Goal: Task Accomplishment & Management: Complete application form

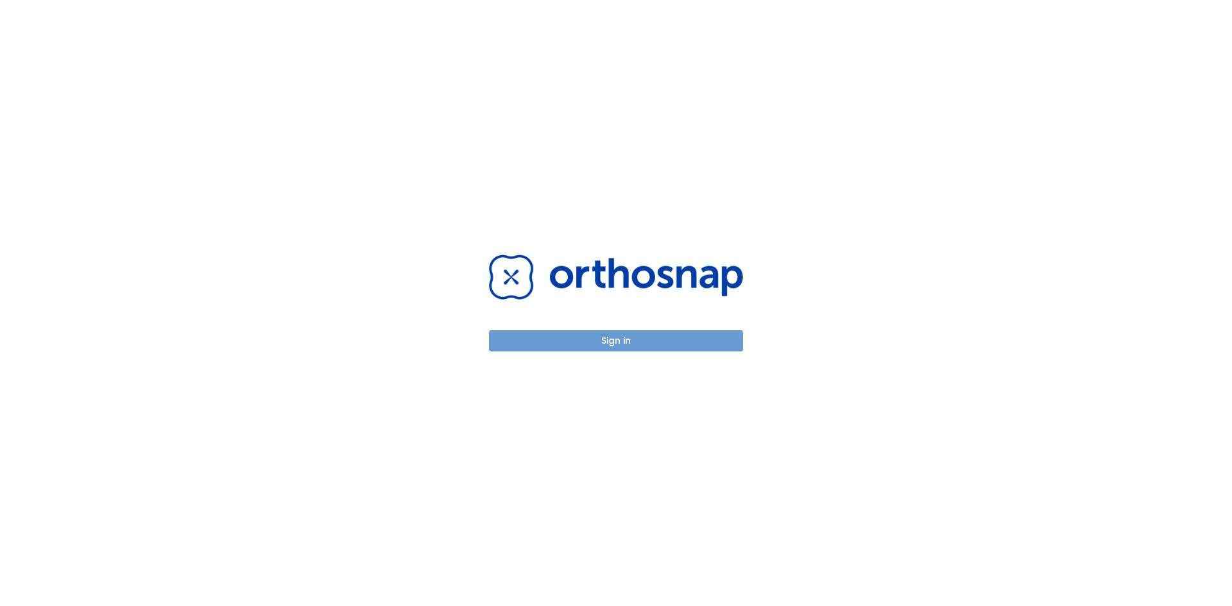
click at [688, 342] on button "Sign in" at bounding box center [616, 340] width 254 height 21
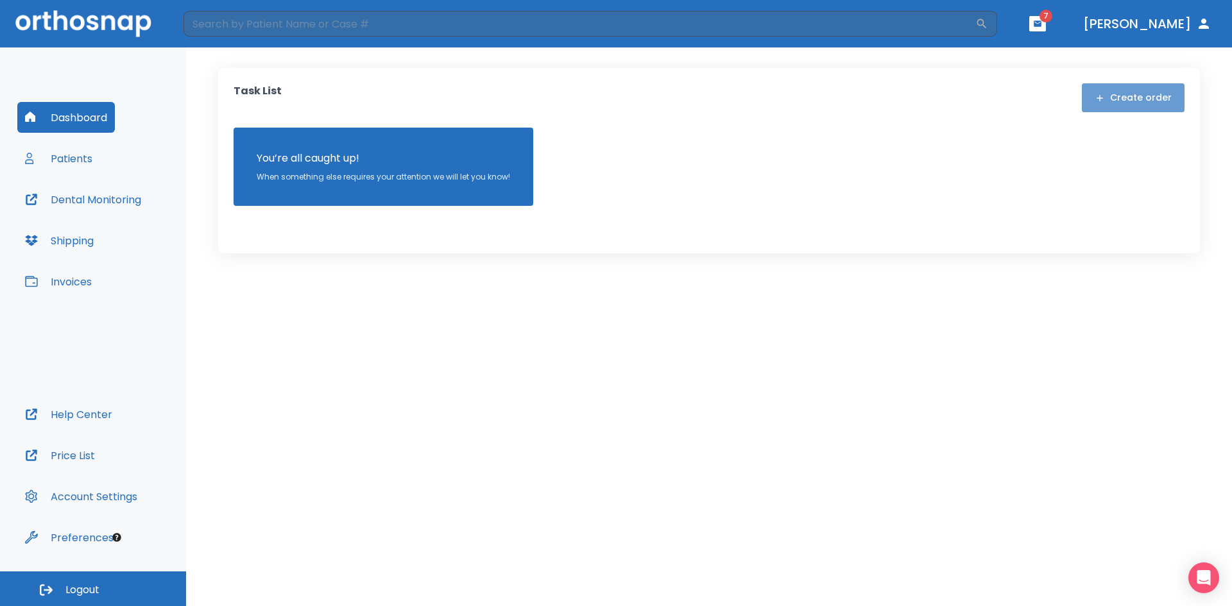
click at [1149, 90] on button "Create order" at bounding box center [1133, 97] width 103 height 29
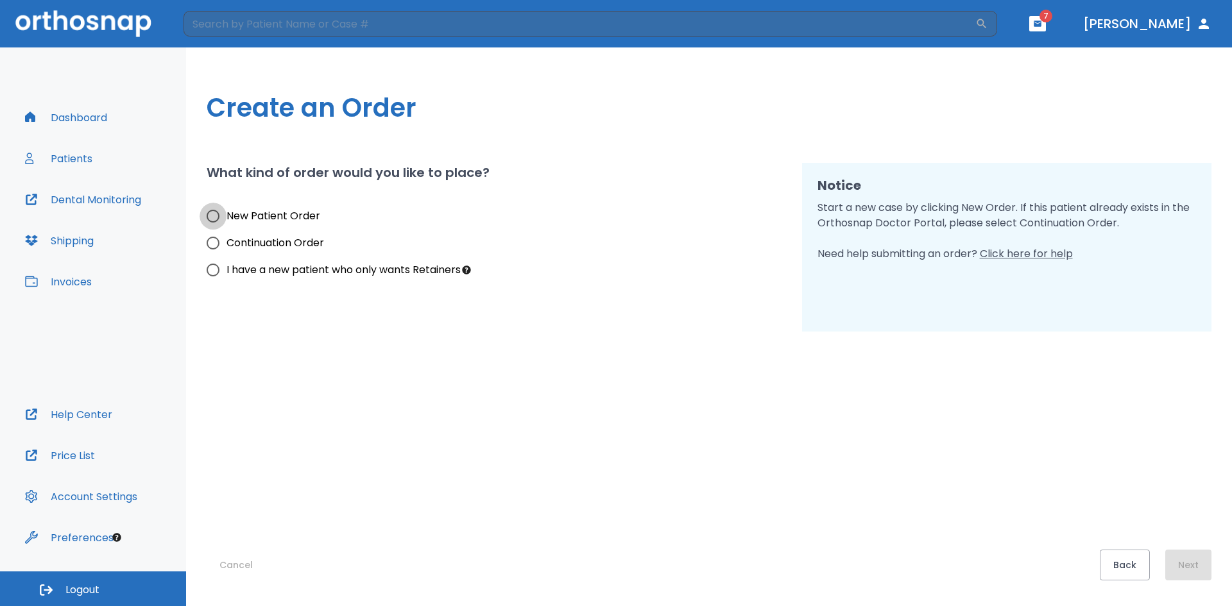
click at [216, 217] on input "New Patient Order" at bounding box center [212, 216] width 27 height 27
radio input "true"
click at [1173, 568] on button "Next" at bounding box center [1188, 565] width 46 height 31
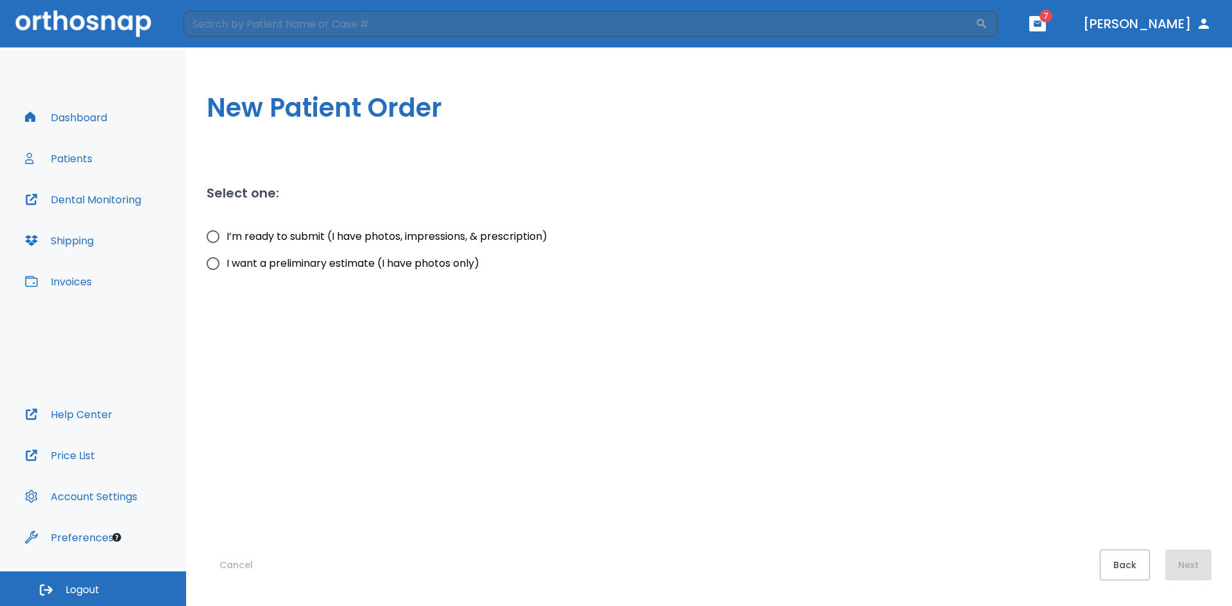
click at [214, 264] on input "I want a preliminary estimate (I have photos only)" at bounding box center [212, 263] width 27 height 27
radio input "true"
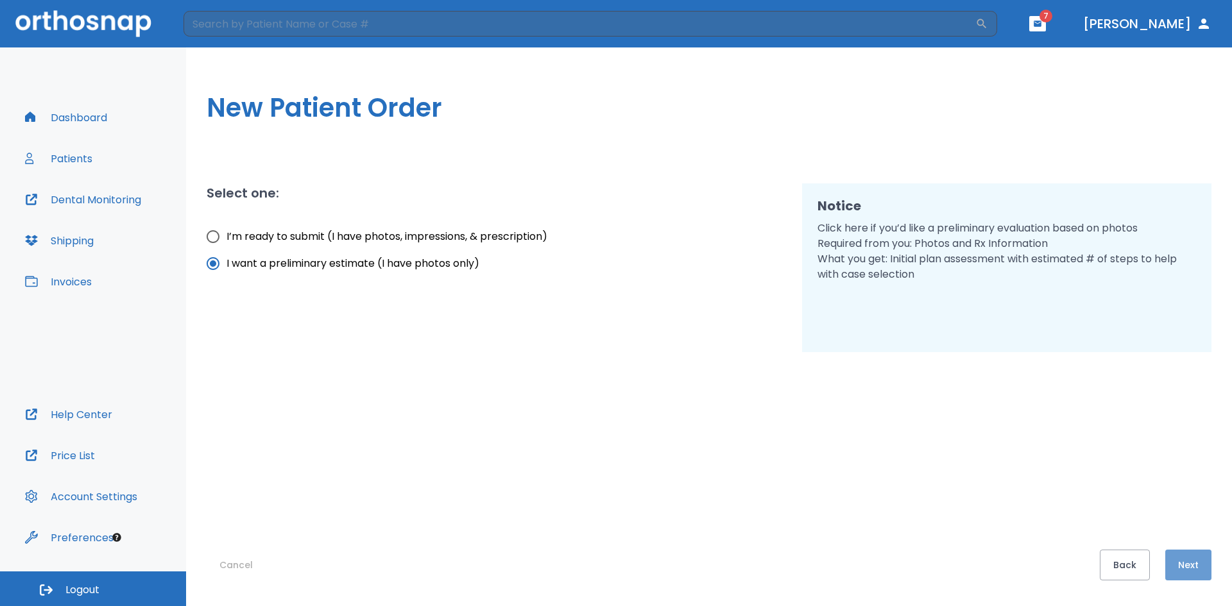
click at [1192, 563] on button "Next" at bounding box center [1188, 565] width 46 height 31
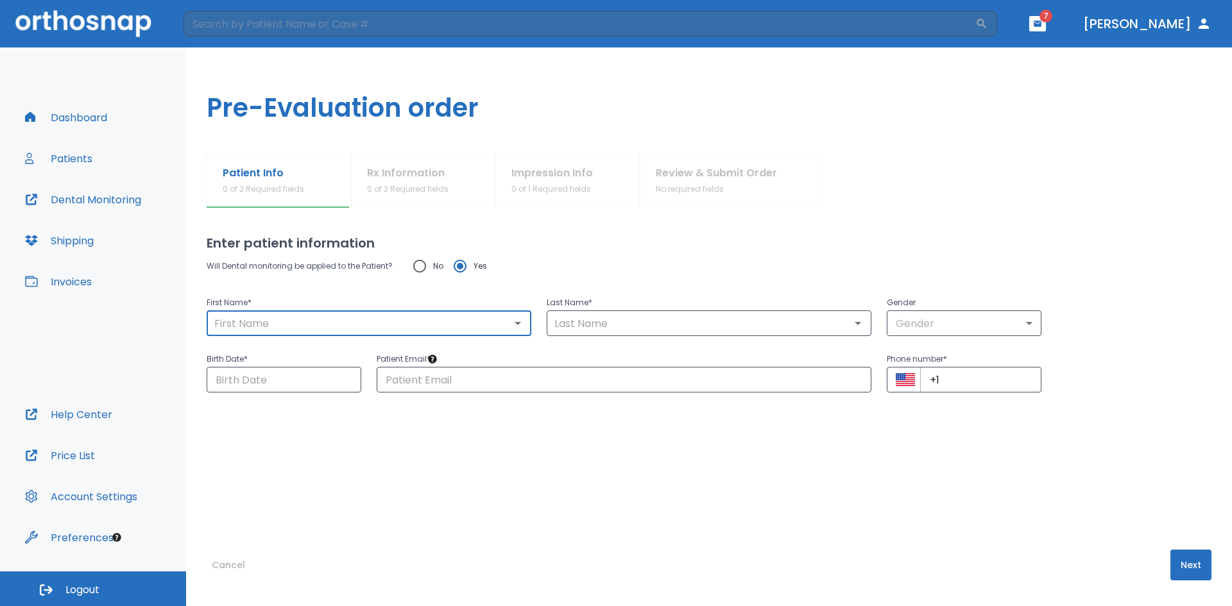
click at [295, 321] on input "text" at bounding box center [368, 323] width 317 height 18
type input "Carolina"
click at [580, 324] on input "text" at bounding box center [708, 323] width 317 height 18
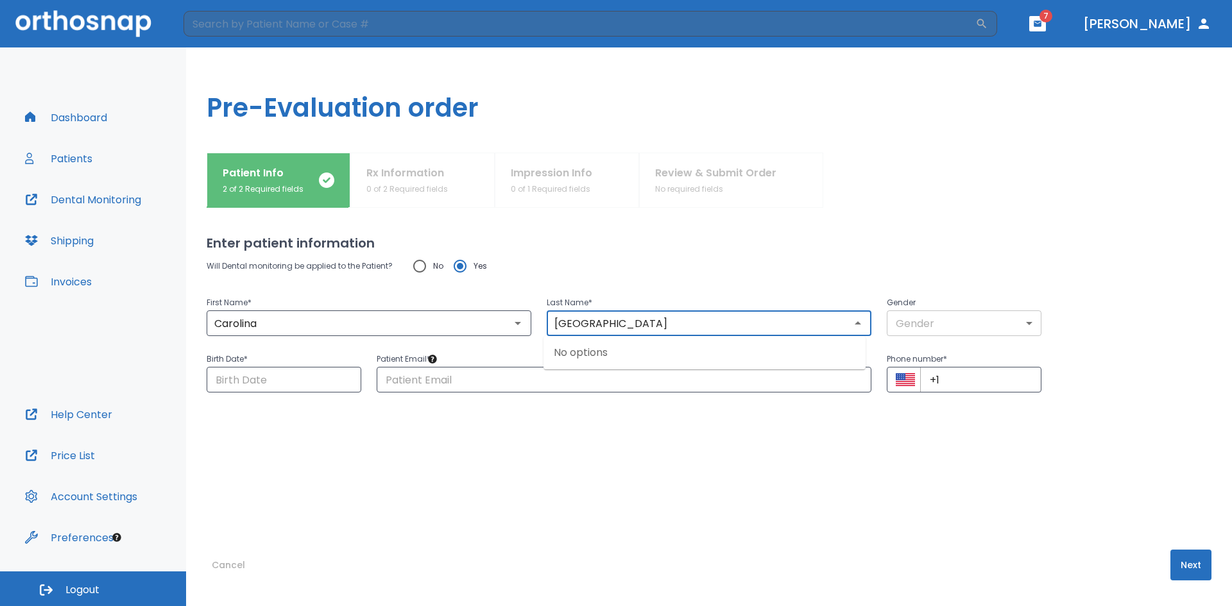
type input "[GEOGRAPHIC_DATA]"
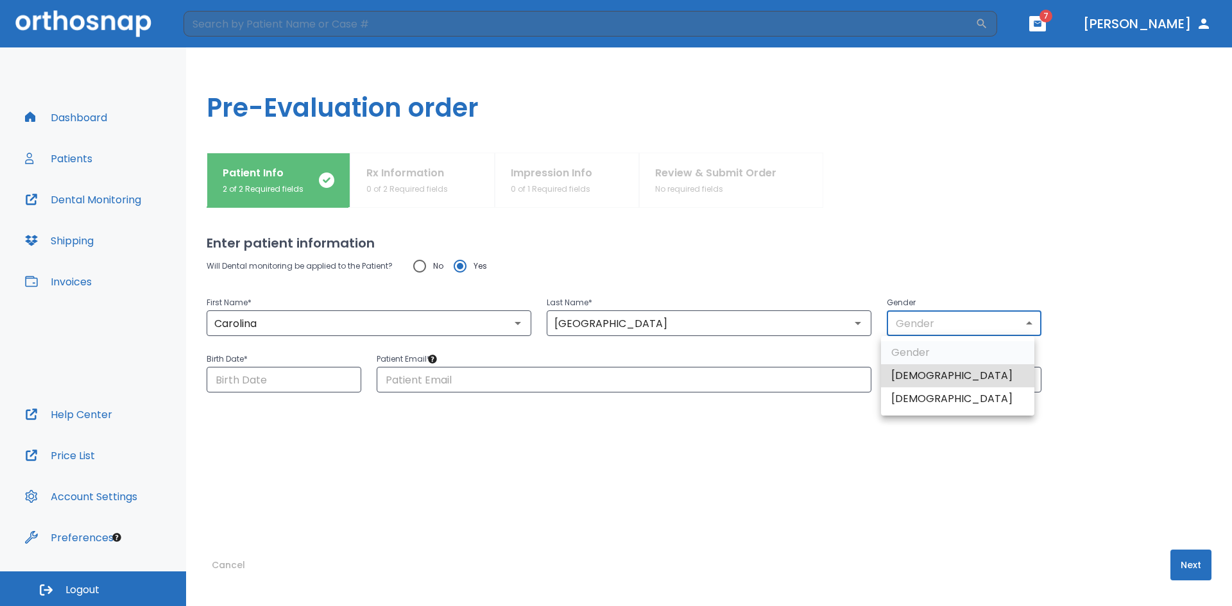
click at [1022, 324] on body "​ 7 [PERSON_NAME] Dashboard Patients Dental Monitoring Shipping Invoices Help C…" at bounding box center [616, 303] width 1232 height 606
click at [927, 400] on li "[DEMOGRAPHIC_DATA]" at bounding box center [957, 398] width 153 height 23
type input "0"
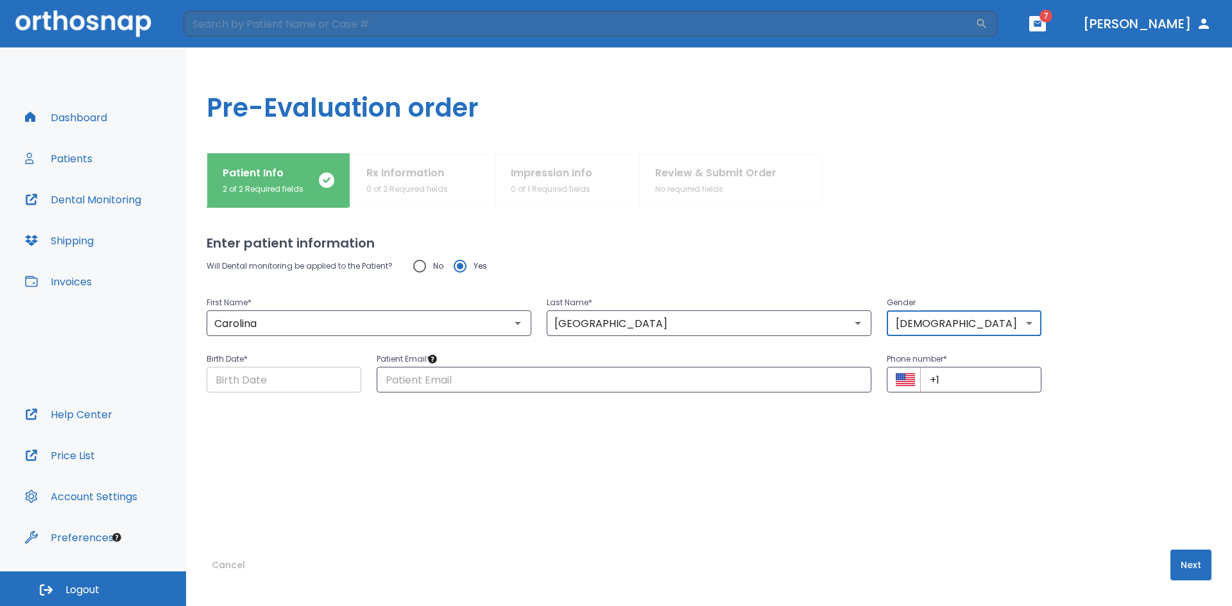
click at [279, 381] on input "Choose date" at bounding box center [284, 380] width 155 height 26
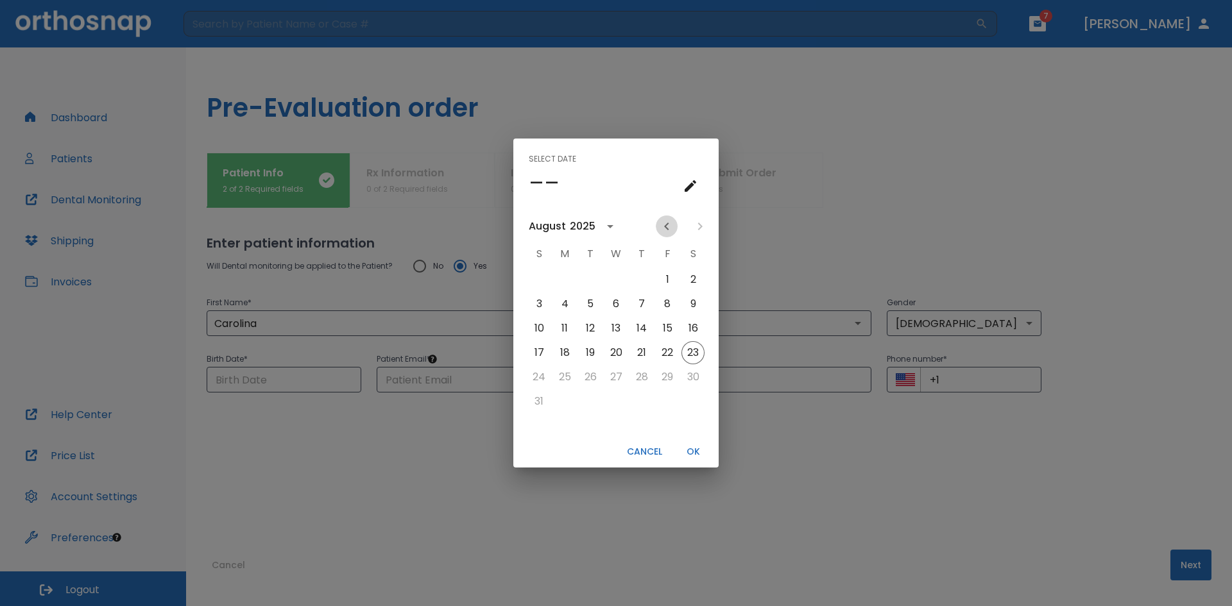
click at [665, 226] on icon "Previous month" at bounding box center [666, 227] width 4 height 8
click at [639, 379] on button "31" at bounding box center [641, 377] width 23 height 23
click at [593, 226] on icon "calendar view is open, switch to year view" at bounding box center [594, 226] width 6 height 3
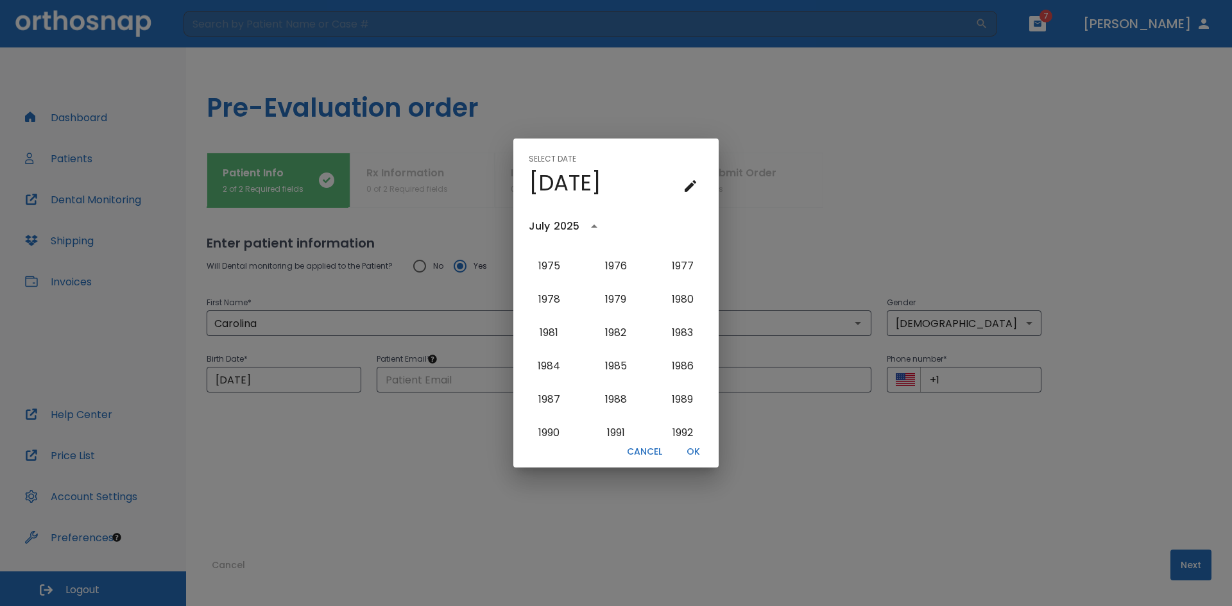
scroll to position [693, 0]
click at [675, 435] on button "1980" at bounding box center [682, 432] width 46 height 23
type input "[DATE]"
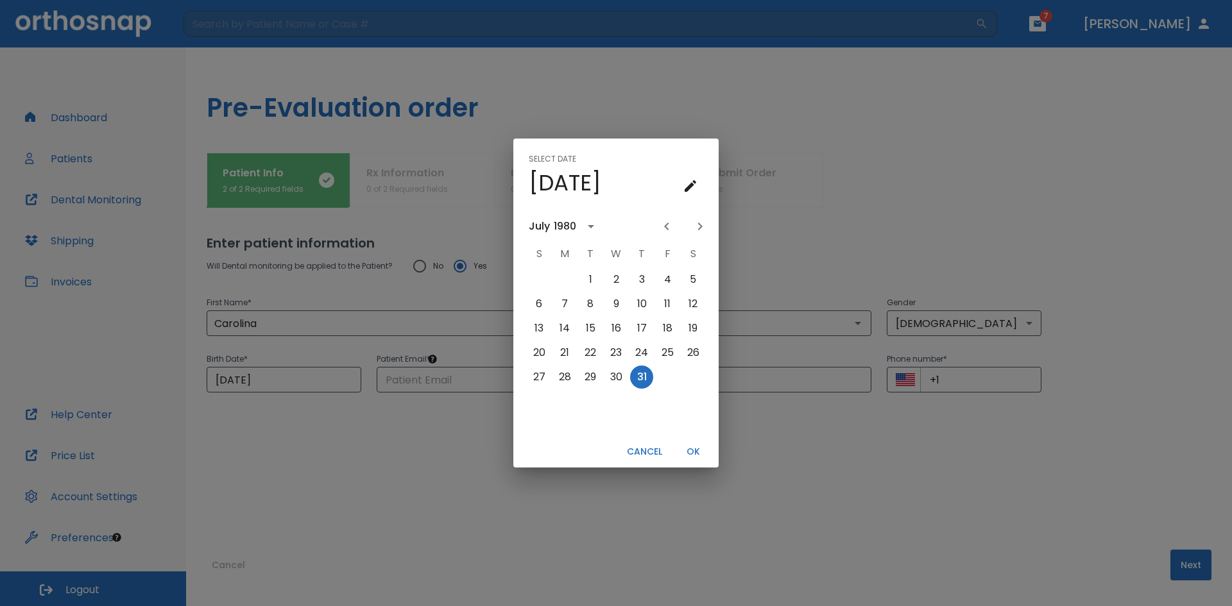
scroll to position [0, 0]
click at [692, 448] on button "OK" at bounding box center [692, 451] width 41 height 21
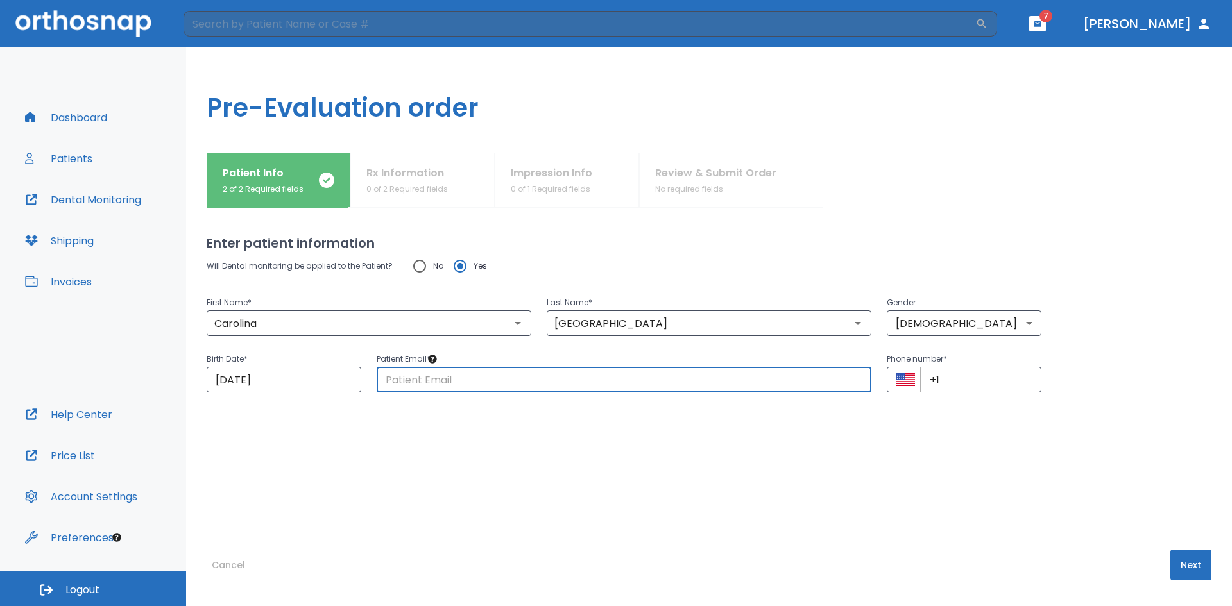
click at [434, 374] on input "text" at bounding box center [624, 380] width 495 height 26
click at [757, 528] on div "Enter patient information Will Dental monitoring be applied to the Patient? No …" at bounding box center [709, 407] width 1005 height 398
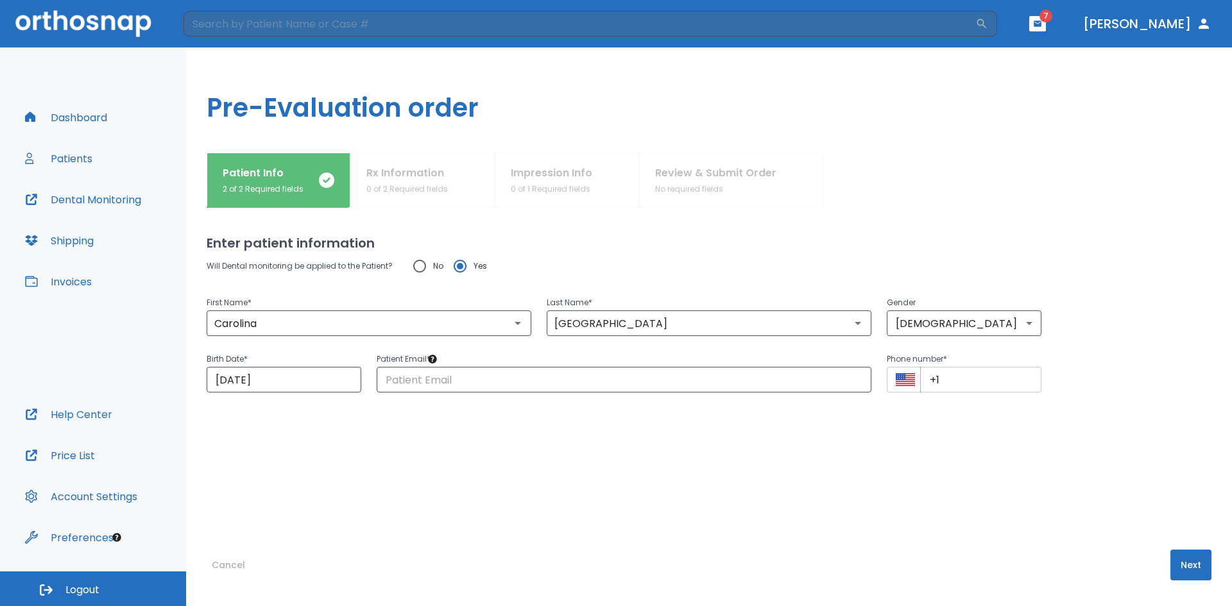
click at [965, 389] on input "+1" at bounding box center [980, 380] width 121 height 26
type input "[PHONE_NUMBER]"
click at [1175, 565] on button "Next" at bounding box center [1190, 565] width 41 height 31
click at [451, 375] on input "text" at bounding box center [624, 380] width 495 height 26
click at [1170, 565] on button "Next" at bounding box center [1190, 565] width 41 height 31
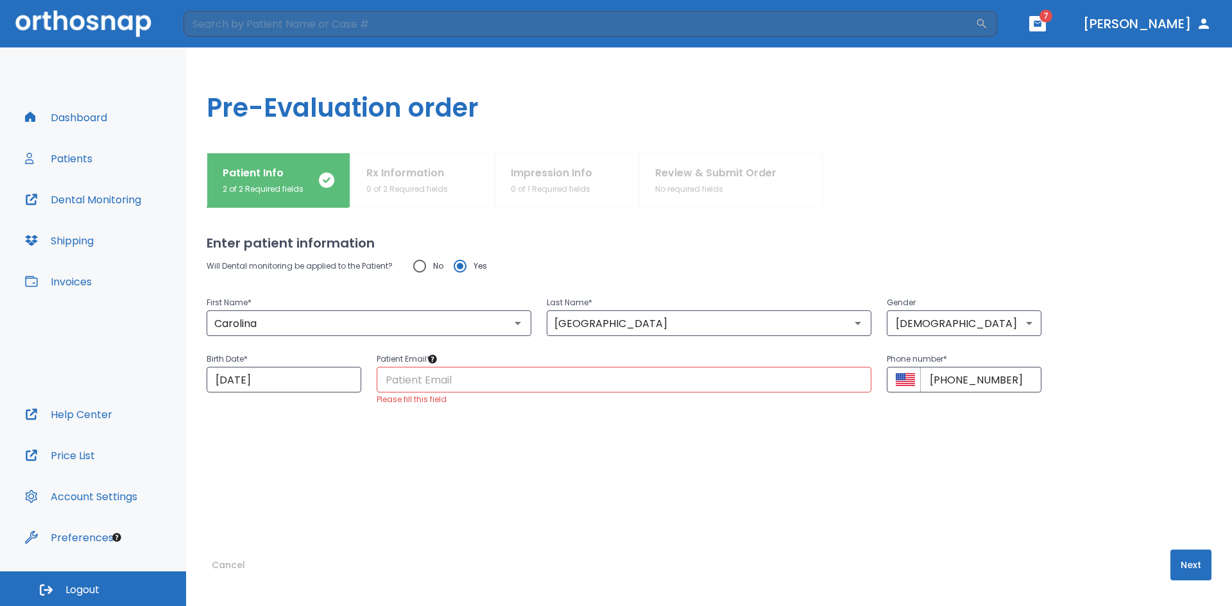
click at [1170, 564] on button "Next" at bounding box center [1190, 565] width 41 height 31
click at [403, 380] on input "text" at bounding box center [624, 380] width 495 height 26
type input "[EMAIL_ADDRESS][DOMAIN_NAME]"
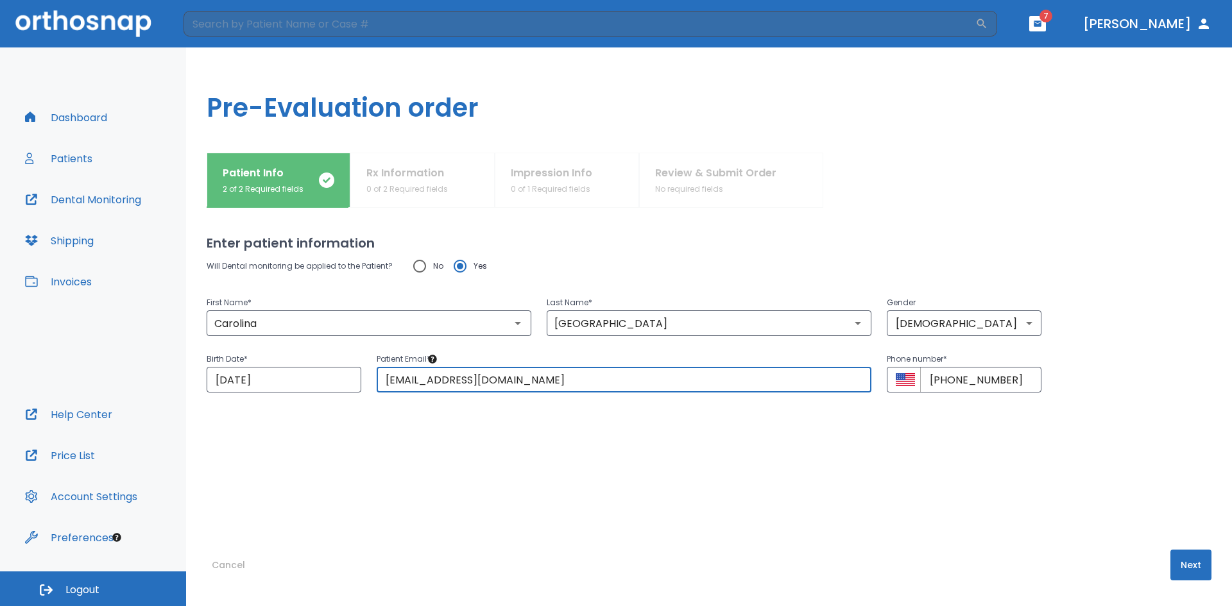
click at [1178, 568] on button "Next" at bounding box center [1190, 565] width 41 height 31
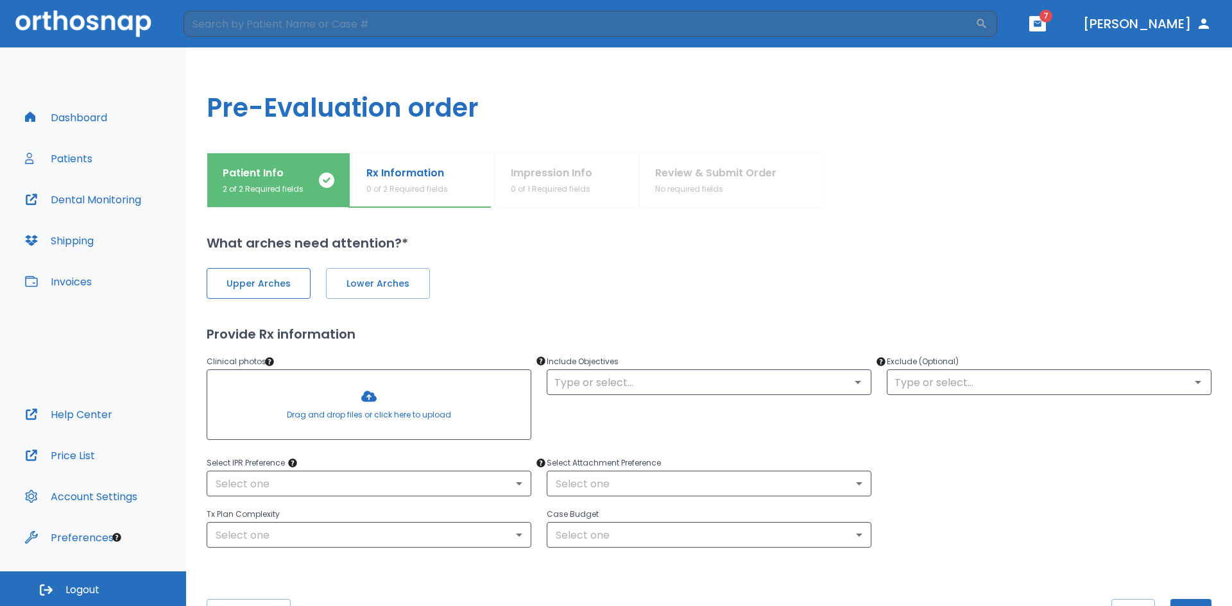
click at [270, 282] on span "Upper Arches" at bounding box center [258, 283] width 77 height 13
click at [366, 287] on span "Lower Arches" at bounding box center [376, 283] width 77 height 13
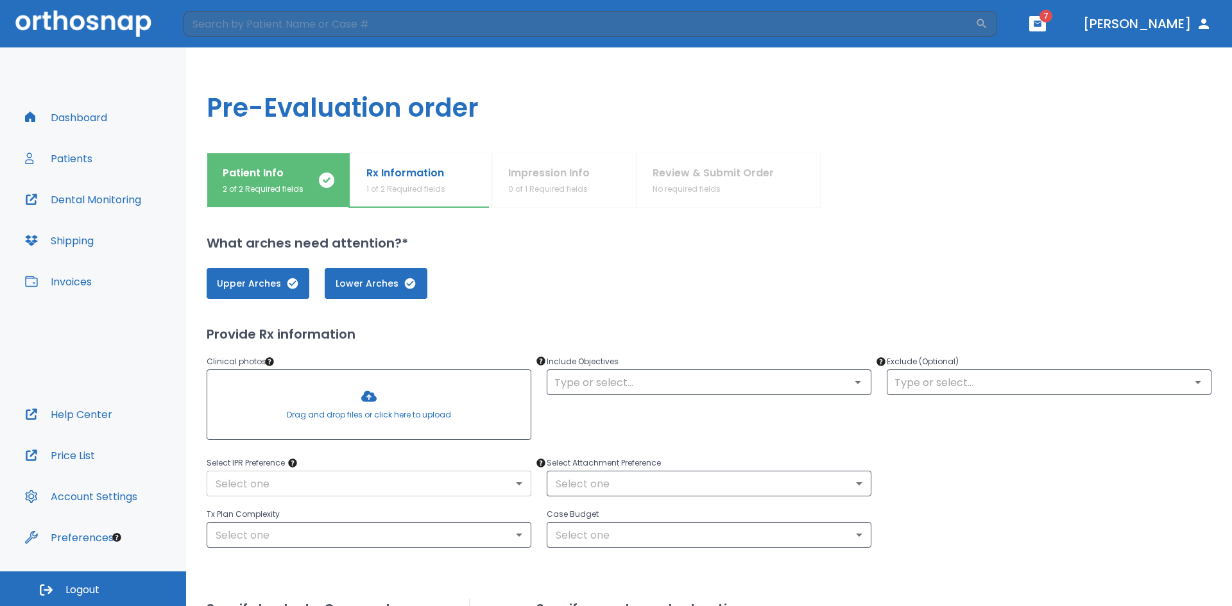
click at [514, 484] on body "​ 7 [PERSON_NAME] Dashboard Patients Dental Monitoring Shipping Invoices Help C…" at bounding box center [616, 303] width 1232 height 606
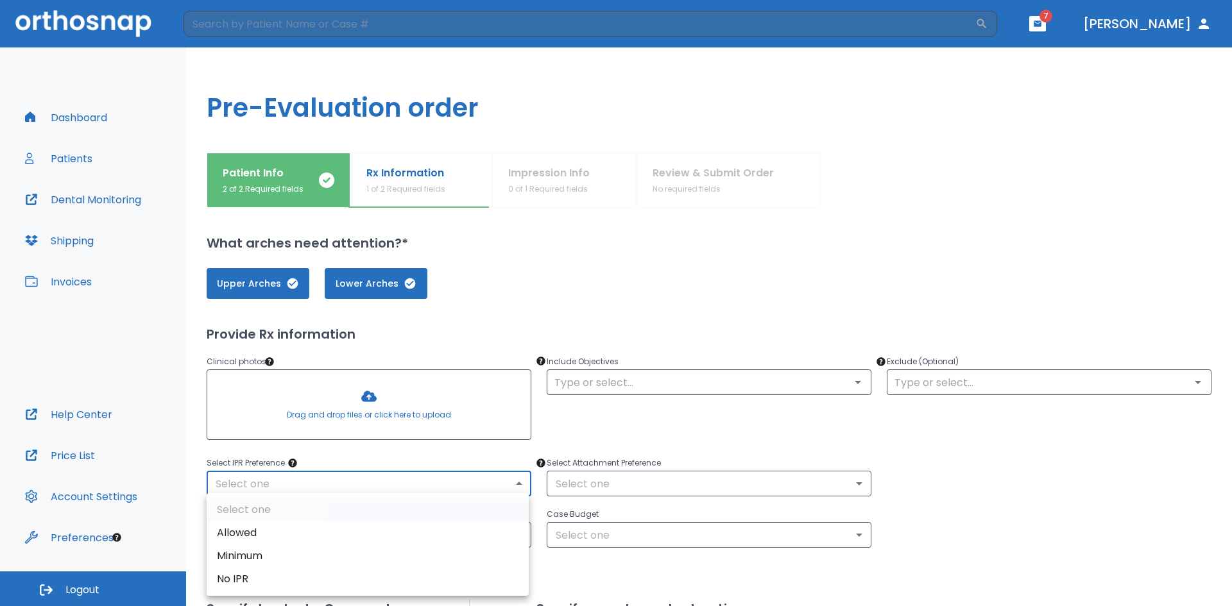
click at [248, 534] on li "Allowed" at bounding box center [368, 533] width 322 height 23
type input "1"
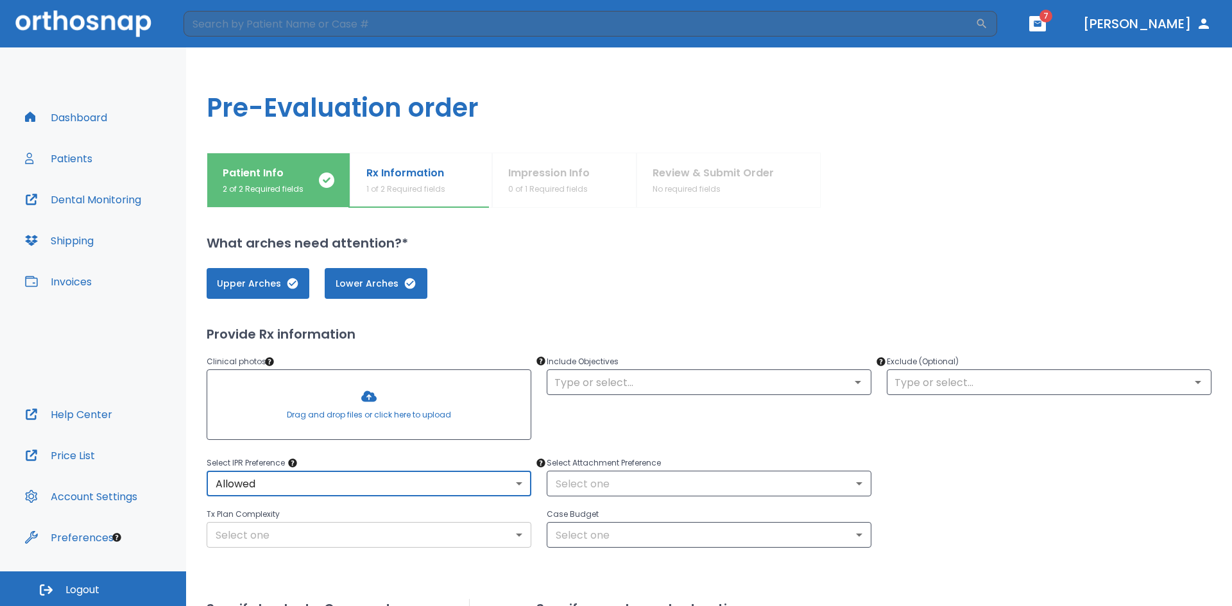
click at [516, 536] on body "​ 7 [PERSON_NAME] Dashboard Patients Dental Monitoring Shipping Invoices Help C…" at bounding box center [616, 303] width 1232 height 606
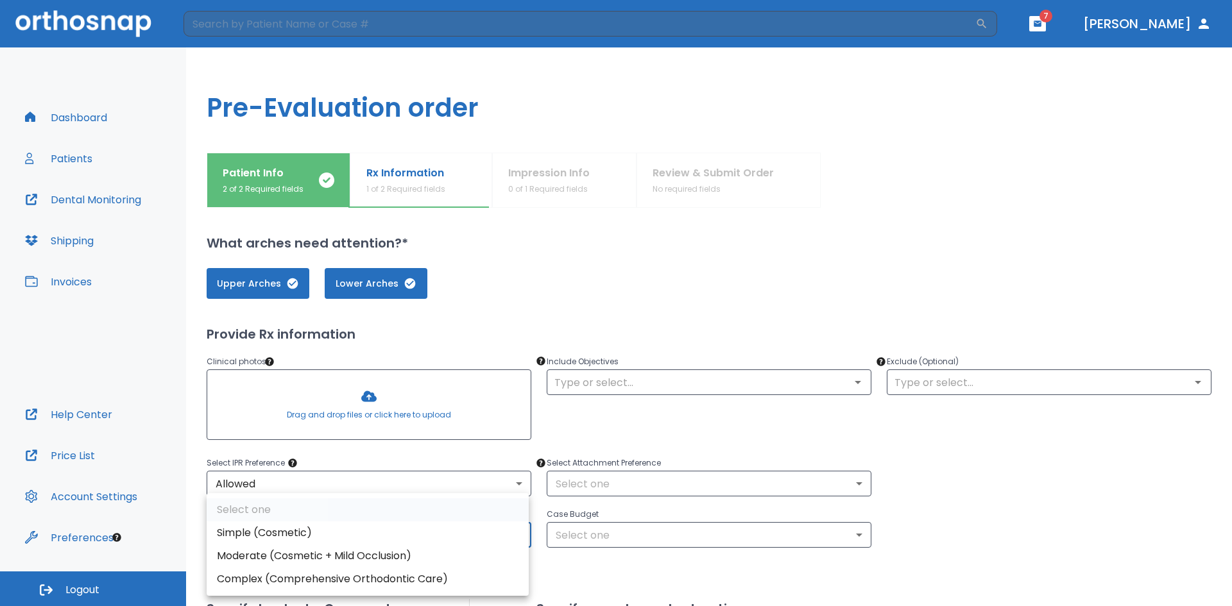
click at [261, 556] on li "Moderate (Cosmetic + Mild Occlusion)" at bounding box center [368, 556] width 322 height 23
type input "1"
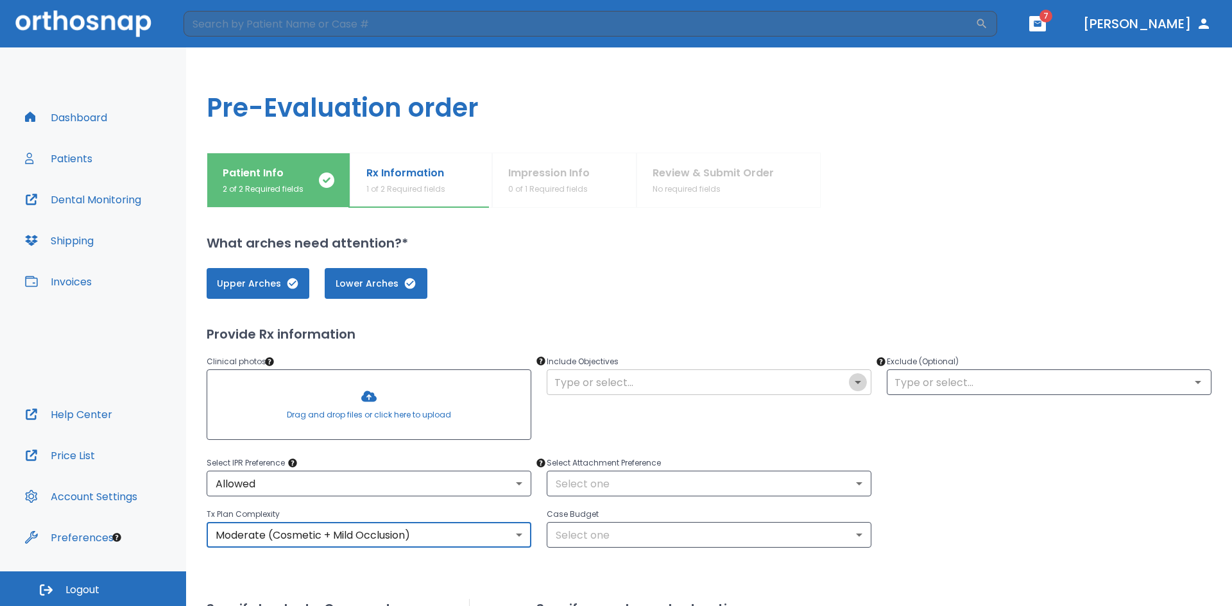
click at [853, 384] on icon "Open" at bounding box center [857, 382] width 15 height 15
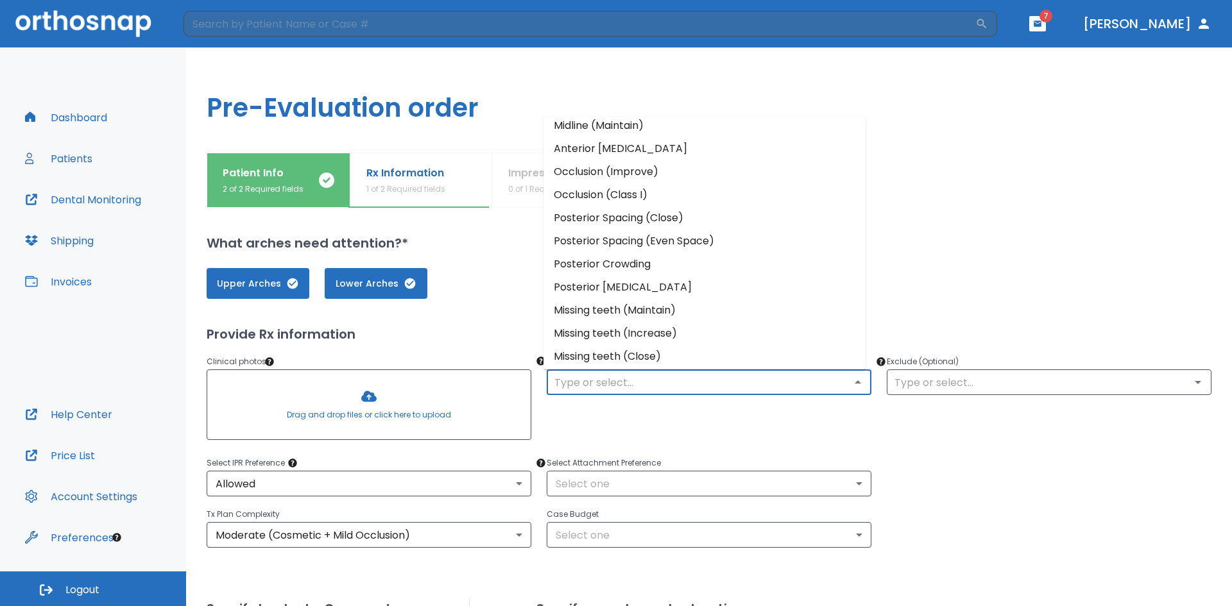
scroll to position [104, 0]
click at [791, 241] on li "Posterior Spacing (Even Space)" at bounding box center [704, 237] width 322 height 23
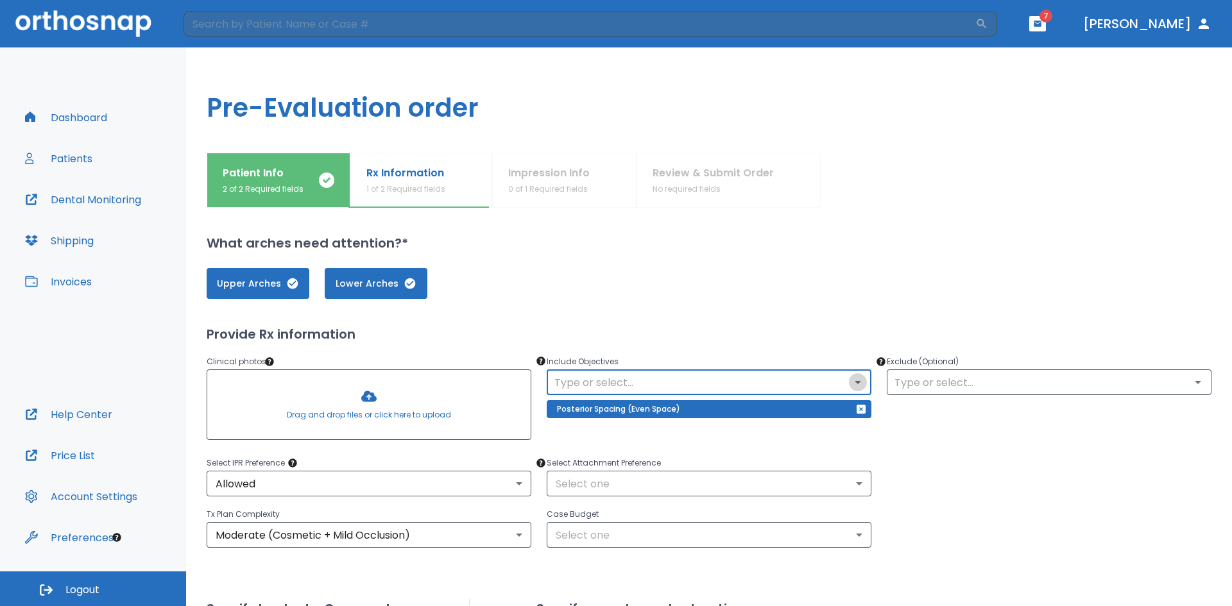
click at [850, 380] on icon "Open" at bounding box center [857, 382] width 15 height 15
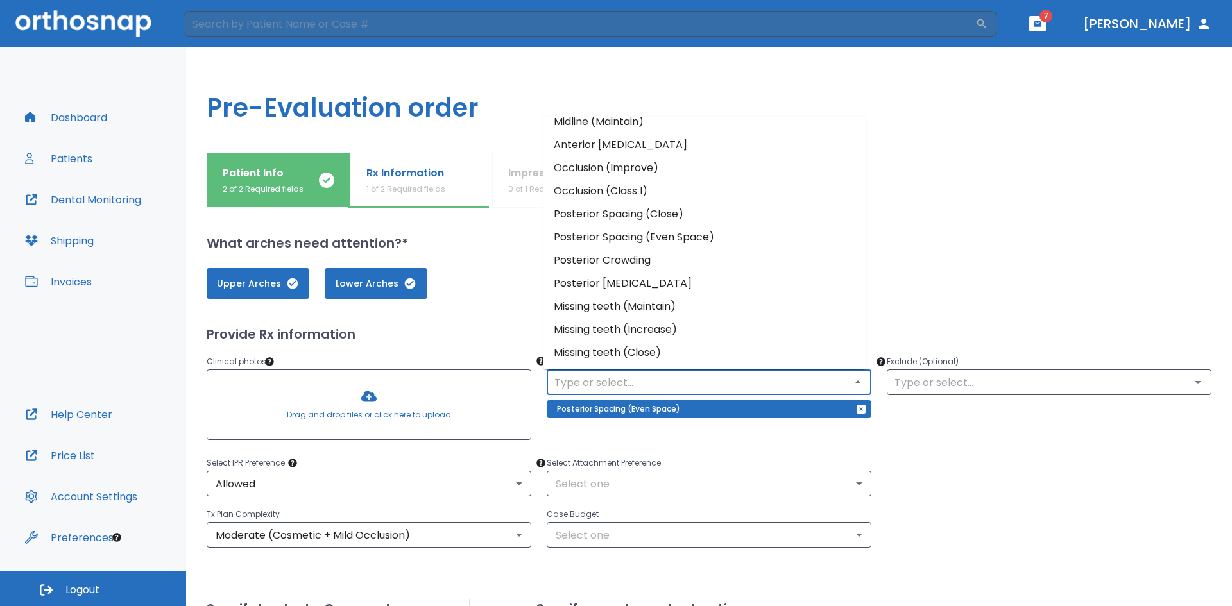
click at [620, 171] on li "Occlusion (Improve)" at bounding box center [704, 168] width 322 height 23
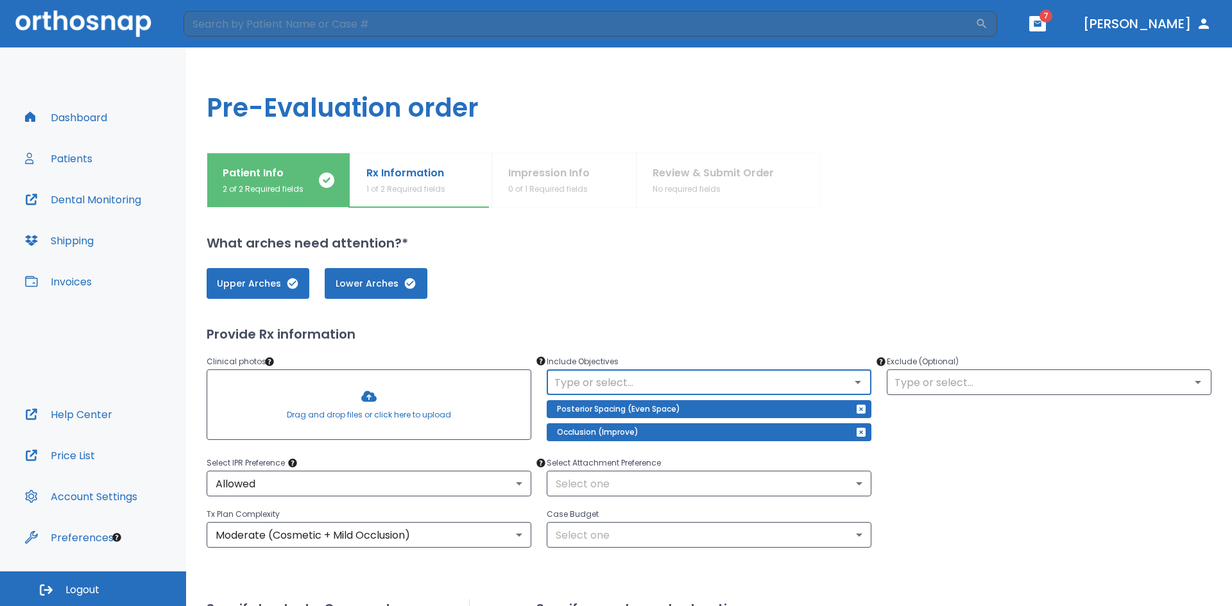
click at [654, 437] on div "Occlusion (Improve)" at bounding box center [709, 432] width 325 height 18
click at [850, 482] on body "​ 7 [PERSON_NAME] Dashboard Patients Dental Monitoring Shipping Invoices Help C…" at bounding box center [616, 303] width 1232 height 606
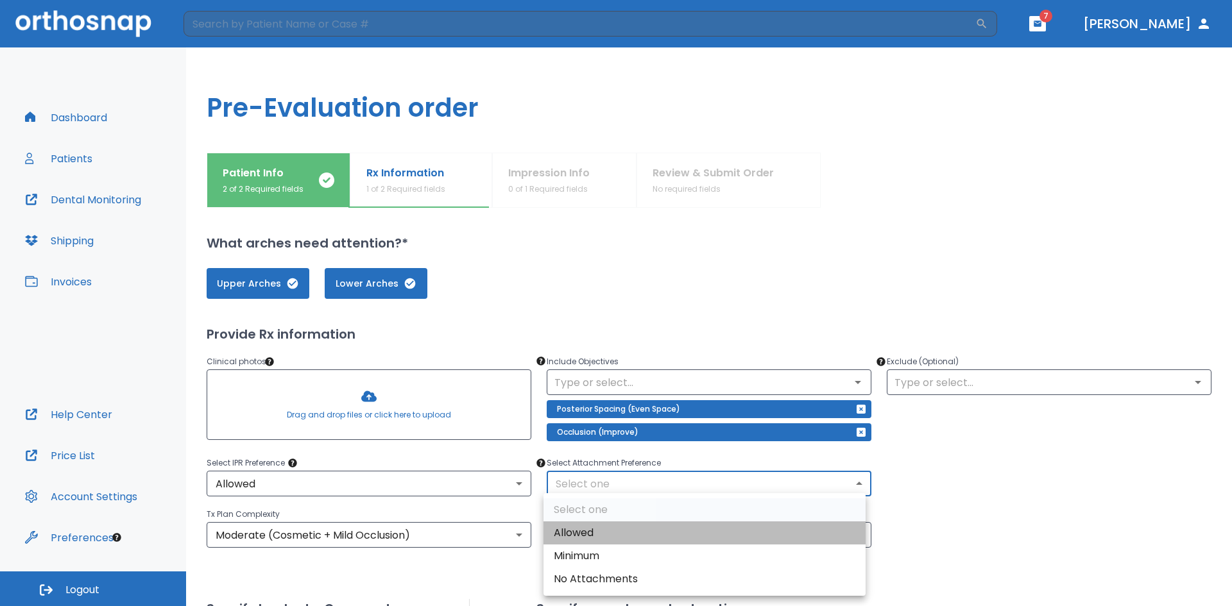
click at [577, 537] on li "Allowed" at bounding box center [704, 533] width 322 height 23
type input "1"
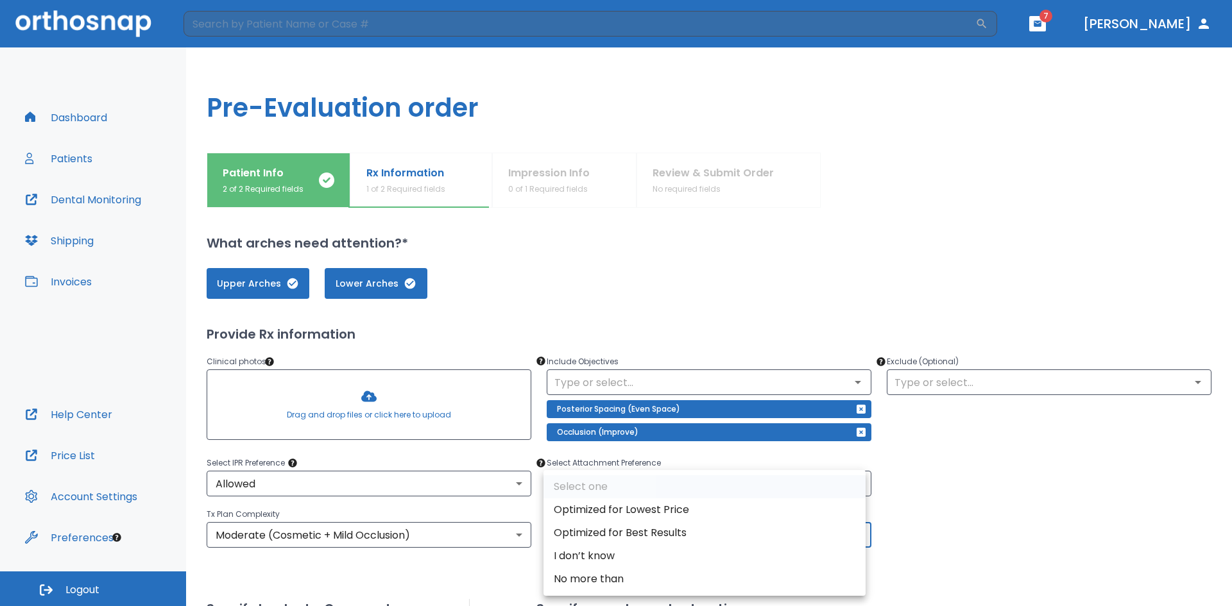
click at [854, 536] on body "​ 7 [PERSON_NAME] Dashboard Patients Dental Monitoring Shipping Invoices Help C…" at bounding box center [616, 303] width 1232 height 606
click at [582, 535] on li "Optimized for Best Results" at bounding box center [704, 533] width 322 height 23
click at [854, 534] on body "​ 7 [PERSON_NAME] Dashboard Patients Dental Monitoring Shipping Invoices Help C…" at bounding box center [616, 303] width 1232 height 606
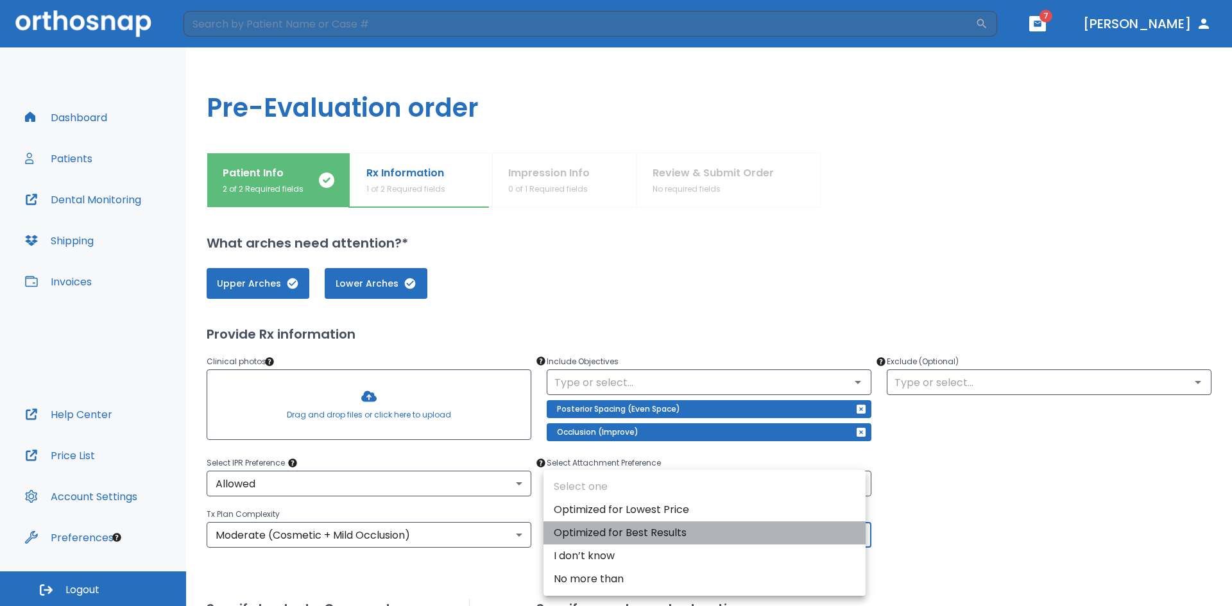
click at [661, 532] on li "Optimized for Best Results" at bounding box center [704, 533] width 322 height 23
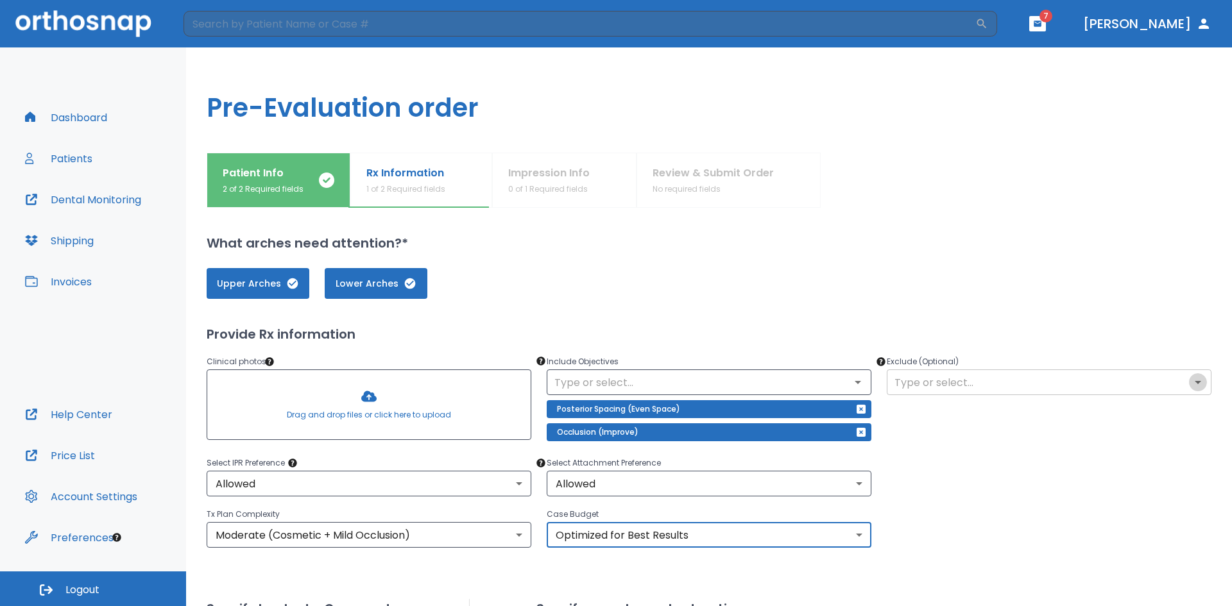
click at [1190, 383] on icon "Open" at bounding box center [1197, 382] width 15 height 15
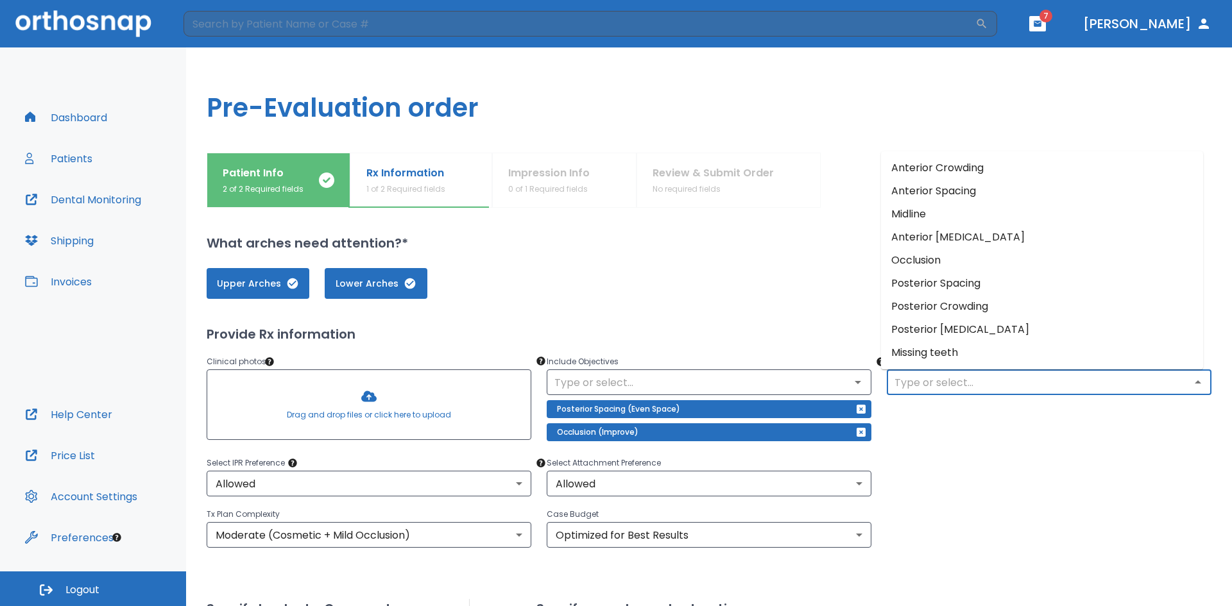
click at [1156, 361] on li "Missing teeth" at bounding box center [1042, 352] width 322 height 23
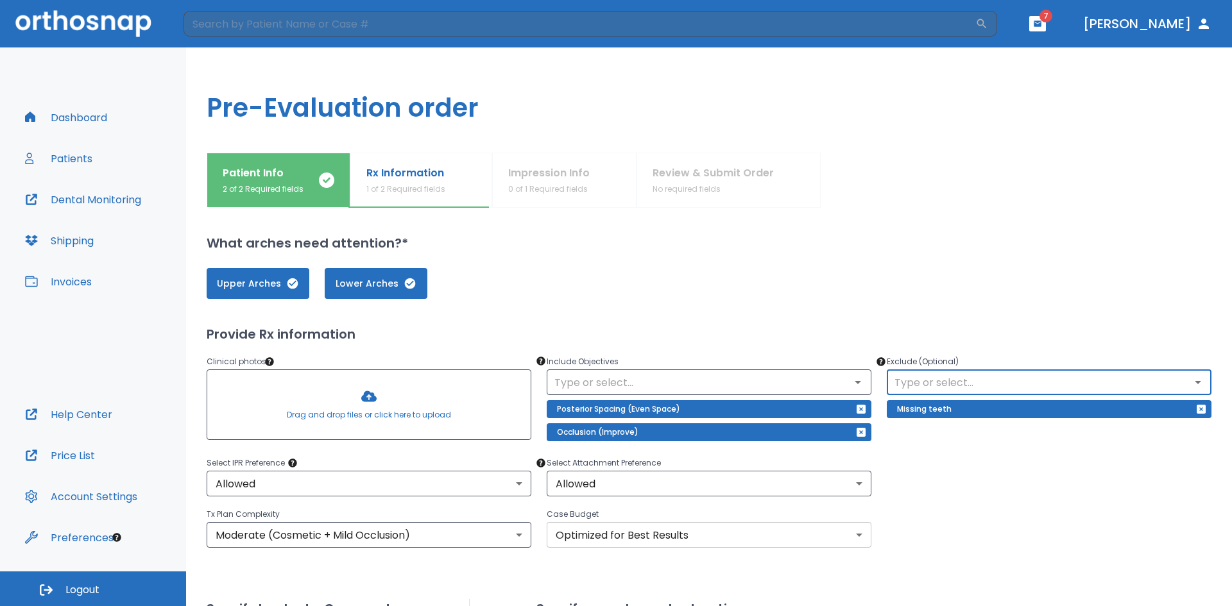
click at [853, 532] on body "​ 7 [PERSON_NAME] Dashboard Patients Dental Monitoring Shipping Invoices Help C…" at bounding box center [616, 303] width 1232 height 606
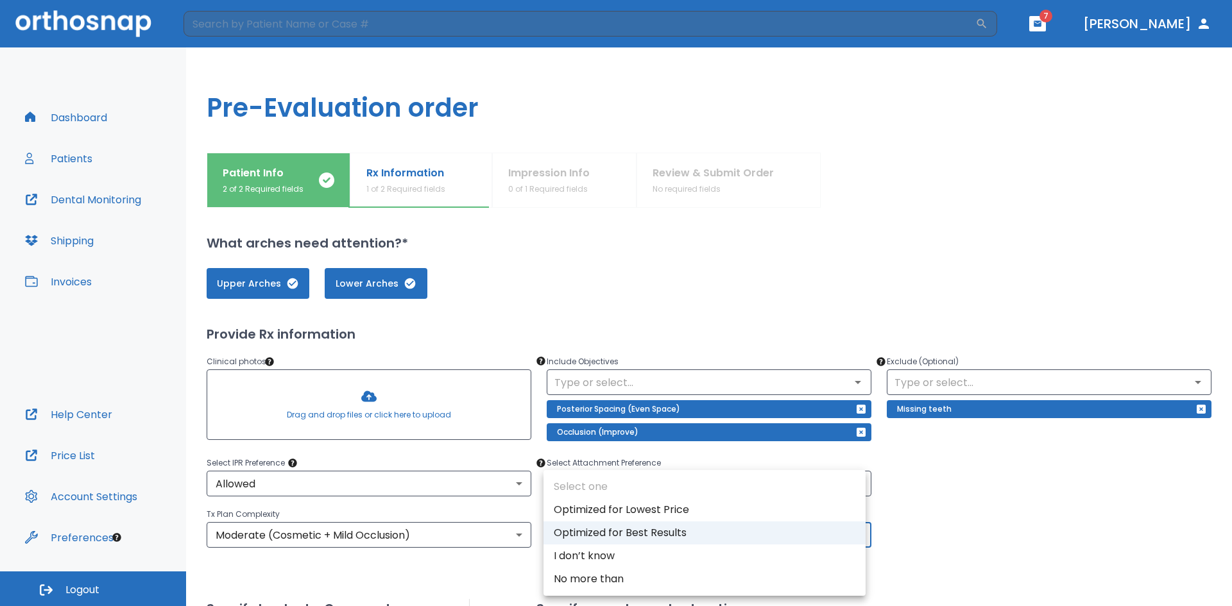
click at [685, 511] on li "Optimized for Lowest Price" at bounding box center [704, 509] width 322 height 23
type input "0"
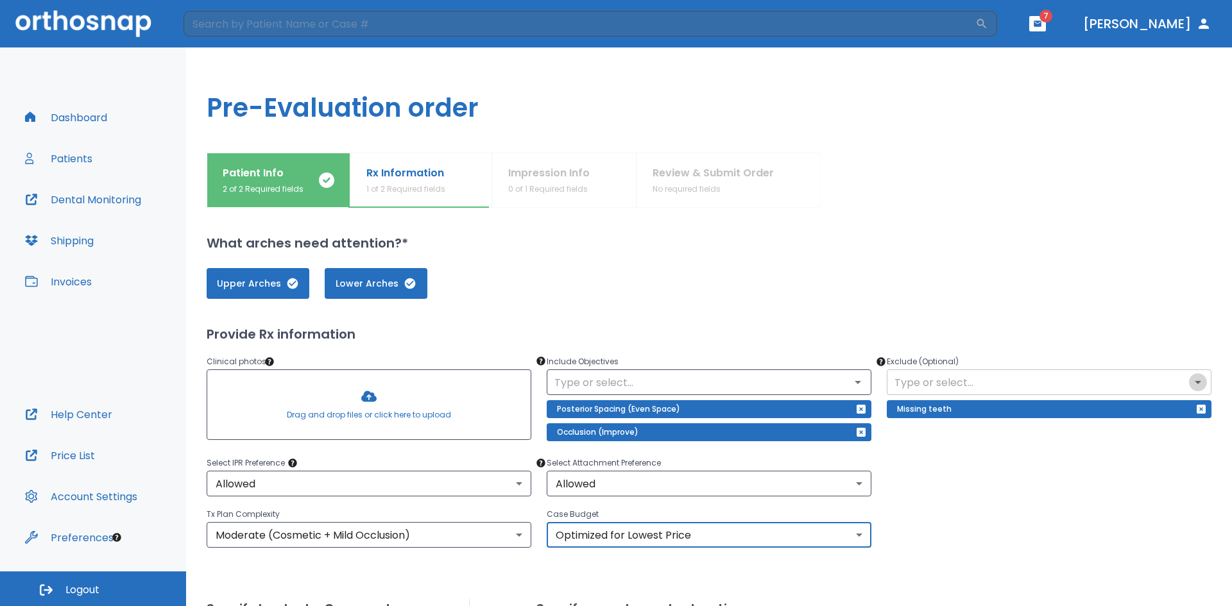
click at [1190, 378] on icon "Open" at bounding box center [1197, 382] width 15 height 15
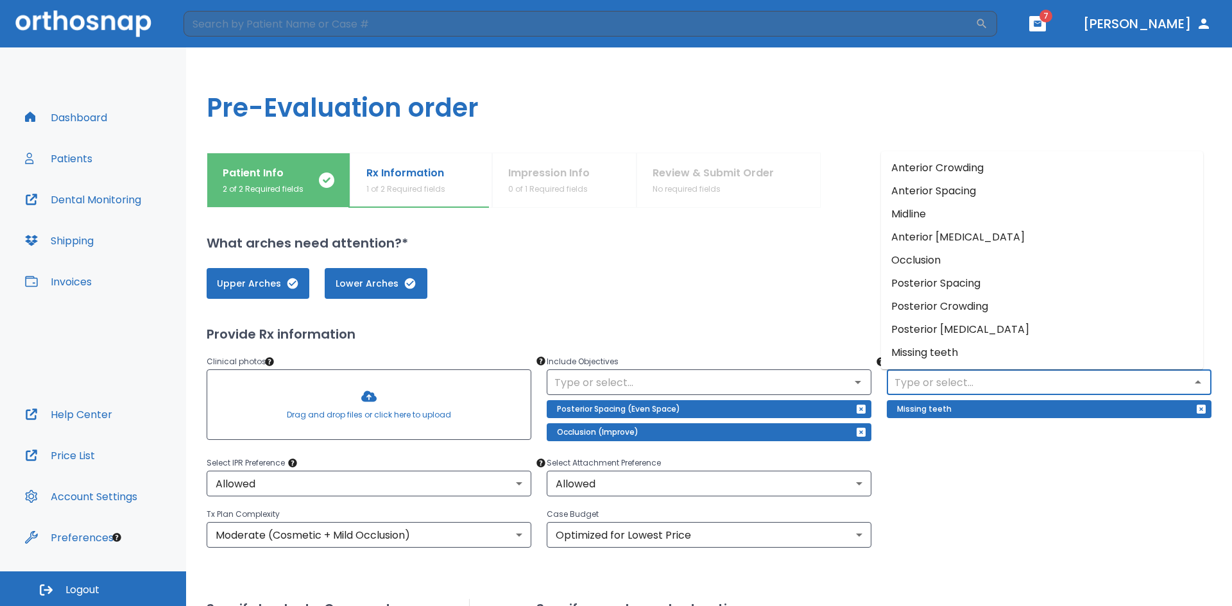
click at [1044, 300] on li "Posterior Crowding" at bounding box center [1042, 306] width 322 height 23
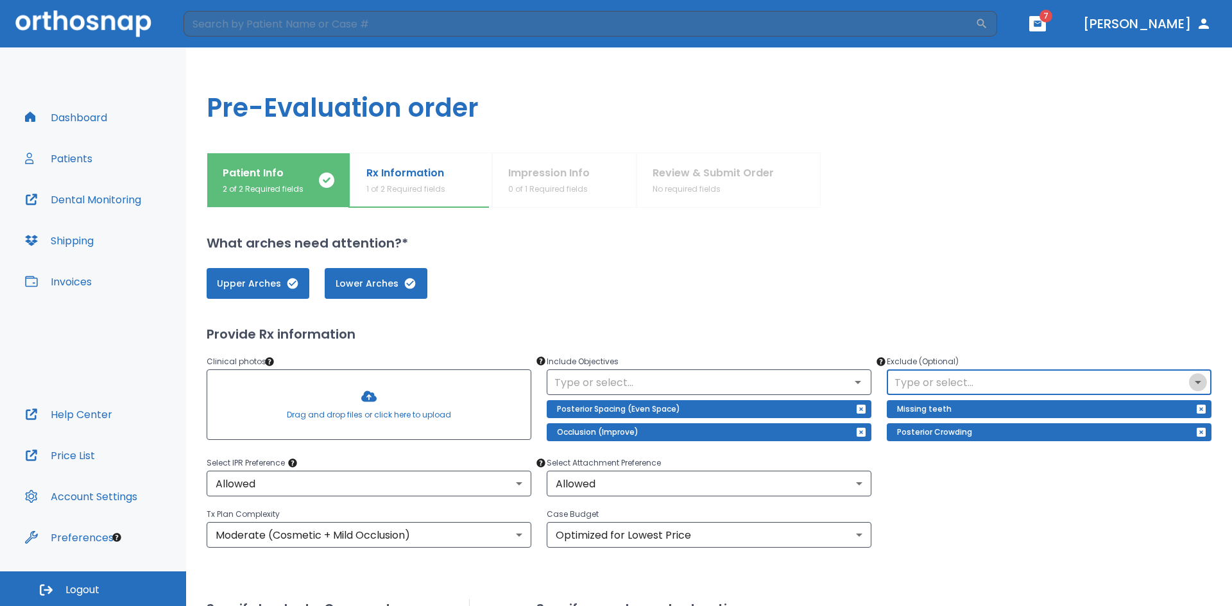
click at [1190, 382] on icon "Open" at bounding box center [1197, 382] width 15 height 15
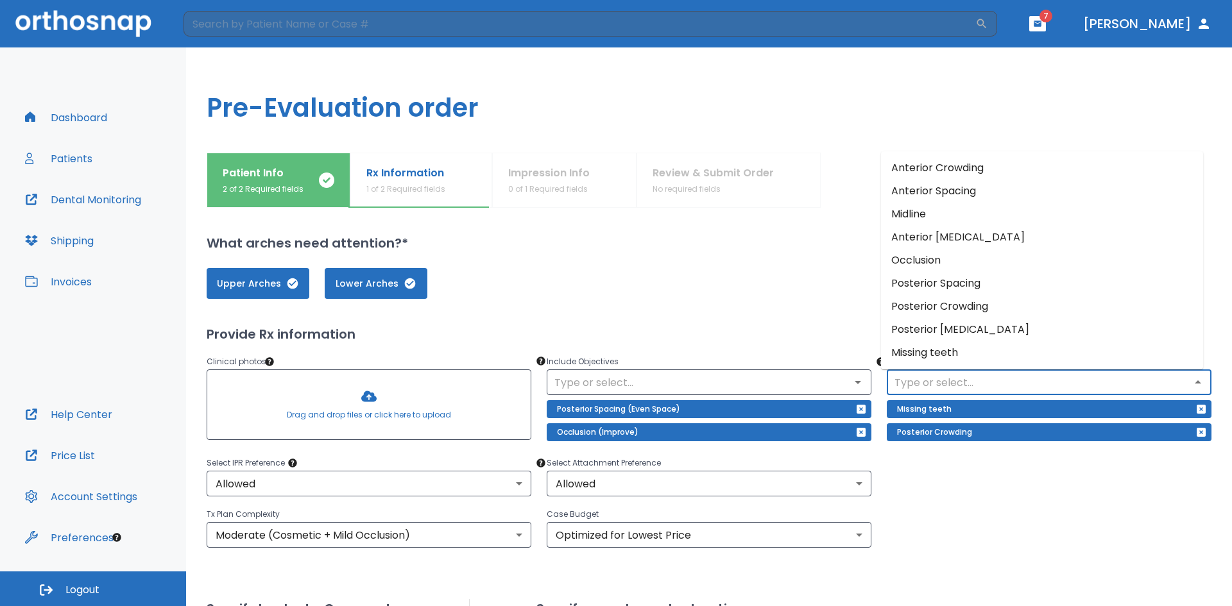
click at [935, 311] on li "Posterior Crowding" at bounding box center [1042, 306] width 322 height 23
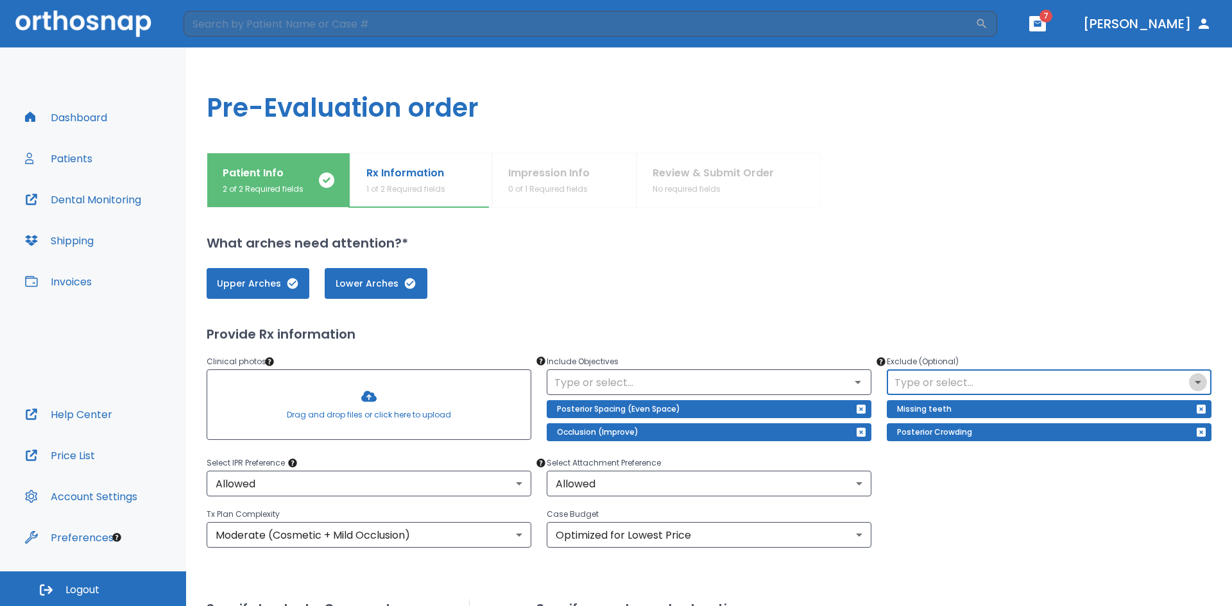
click at [1190, 386] on icon "Open" at bounding box center [1197, 382] width 15 height 15
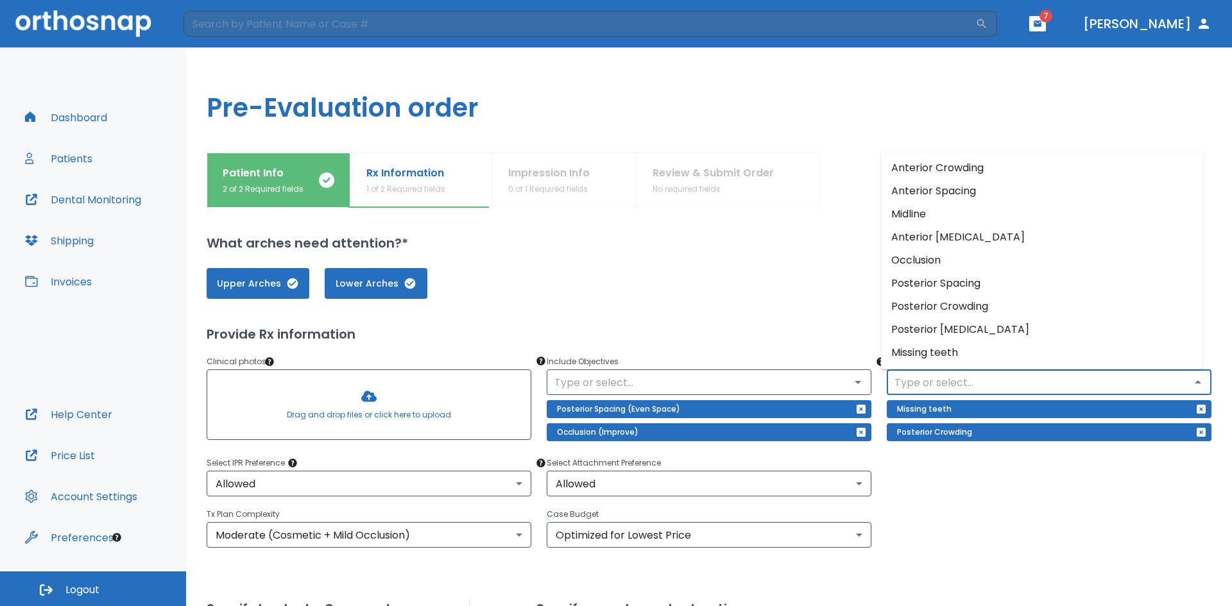
click at [932, 259] on li "Occlusion" at bounding box center [1042, 260] width 322 height 23
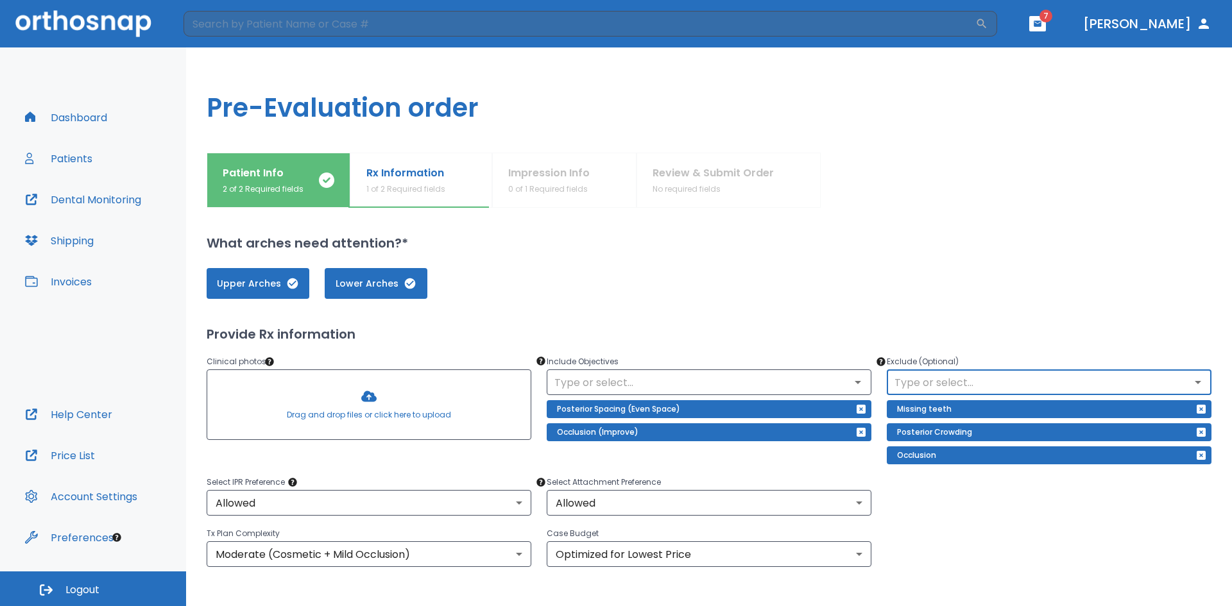
click at [968, 436] on div "Posterior Crowding" at bounding box center [1049, 432] width 325 height 18
click at [959, 436] on p "Posterior Crowding" at bounding box center [934, 432] width 75 height 15
click at [1196, 431] on icon "button" at bounding box center [1201, 432] width 10 height 10
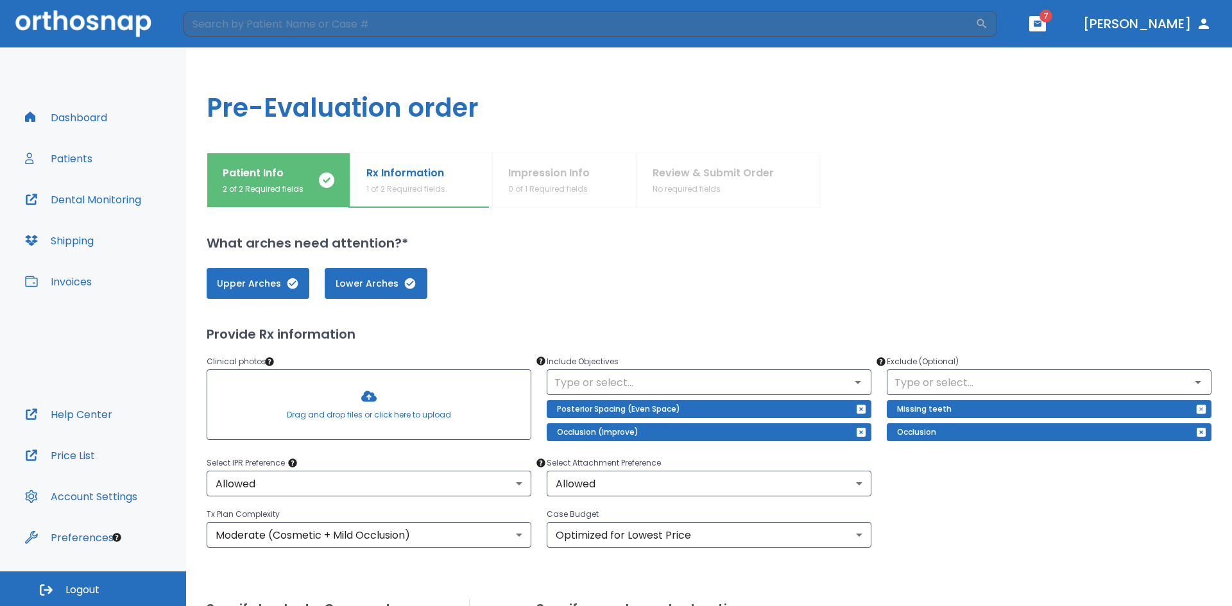
click at [1196, 410] on icon "button" at bounding box center [1201, 409] width 10 height 10
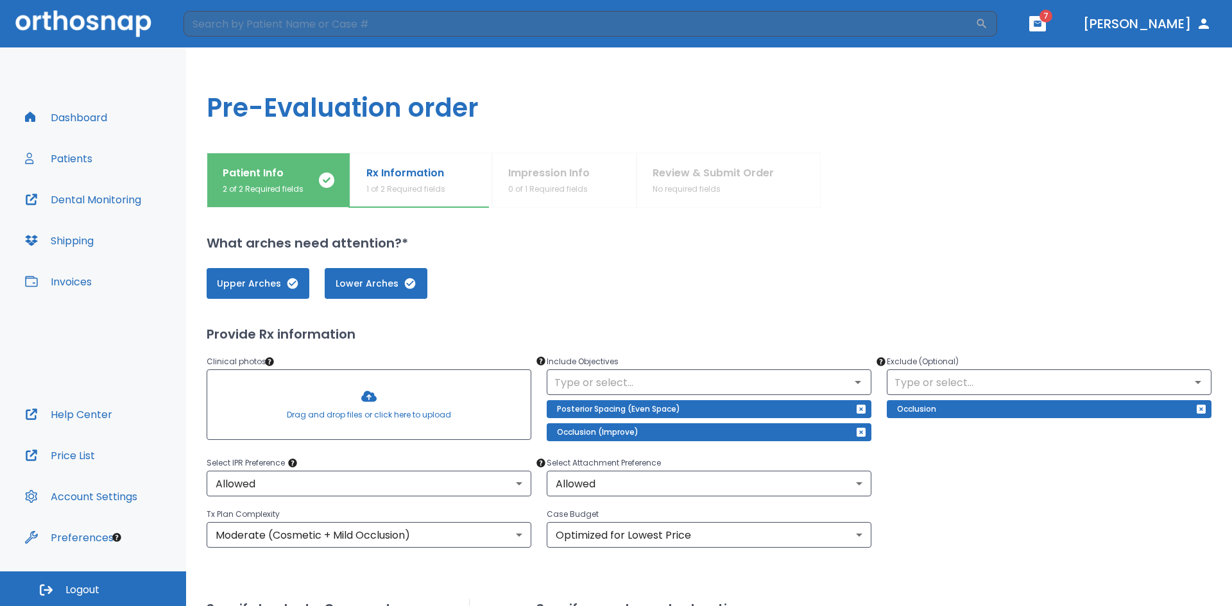
click at [856, 406] on icon "button" at bounding box center [860, 409] width 9 height 9
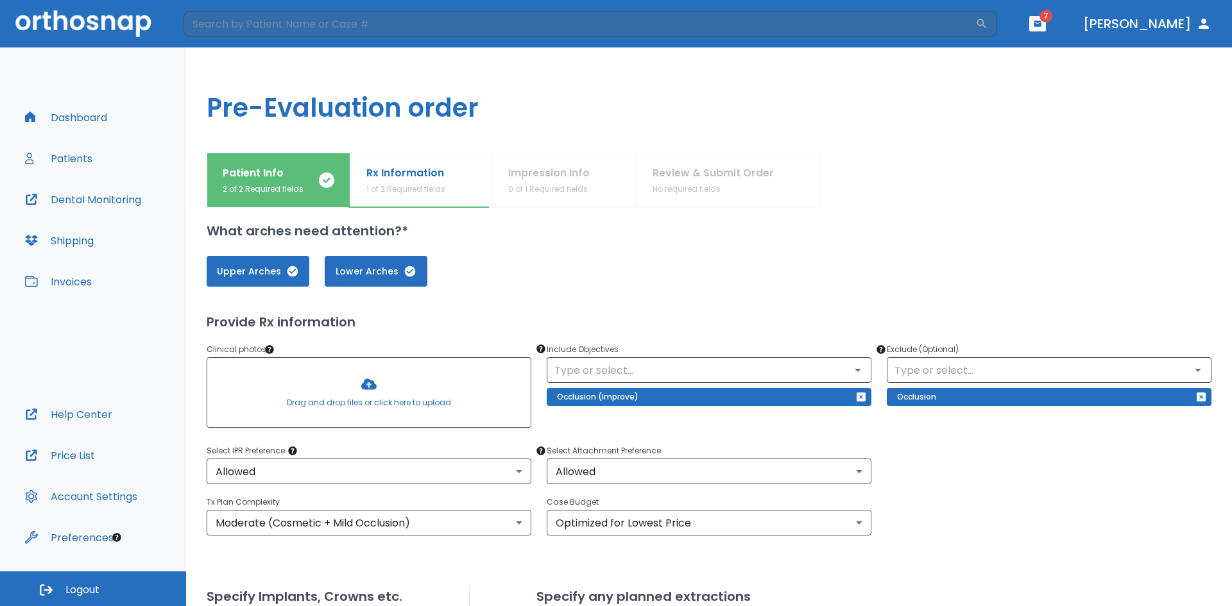
scroll to position [0, 0]
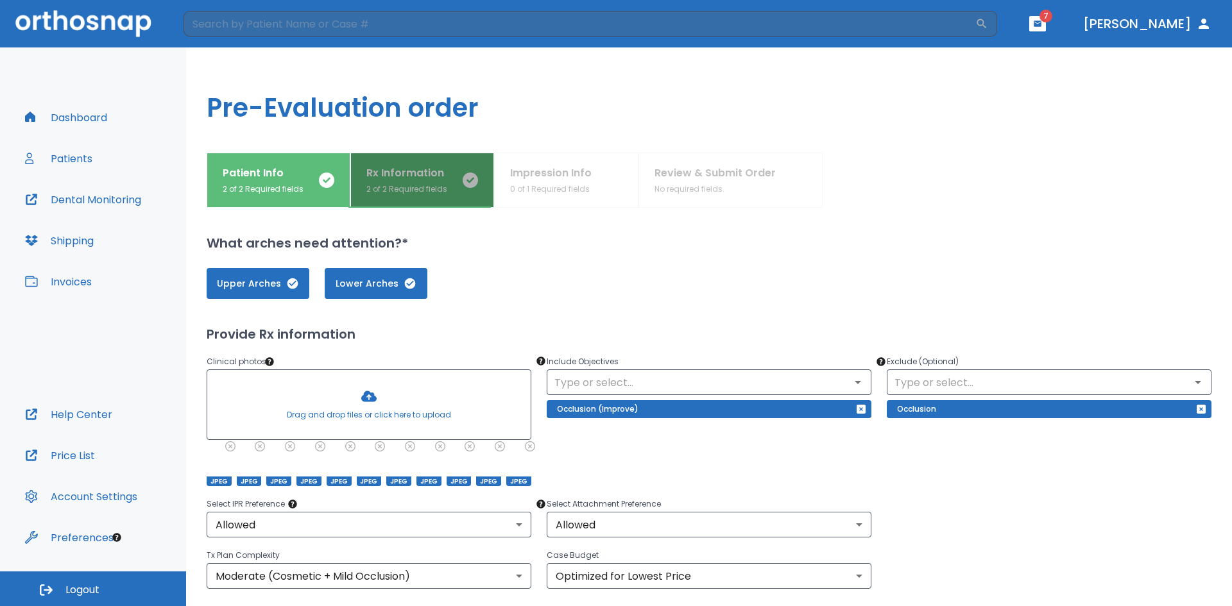
click at [441, 182] on div "Rx Information 2 of 2 Required fields" at bounding box center [406, 180] width 81 height 30
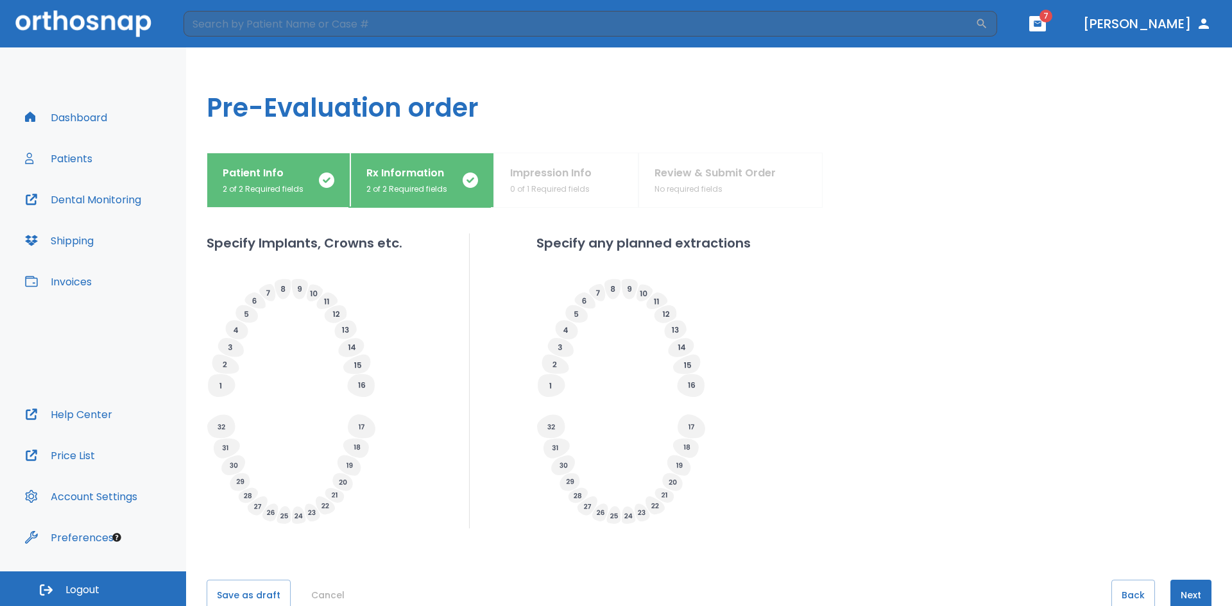
scroll to position [437, 0]
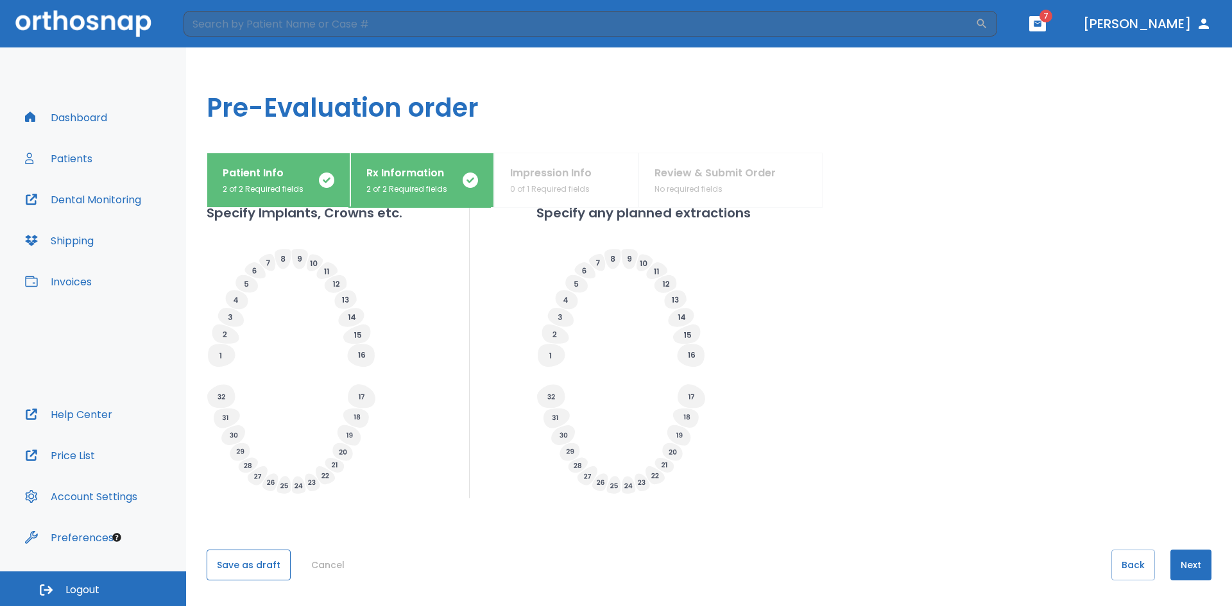
click at [262, 569] on button "Save as draft" at bounding box center [249, 565] width 84 height 31
click at [1186, 566] on button "Next" at bounding box center [1190, 565] width 41 height 31
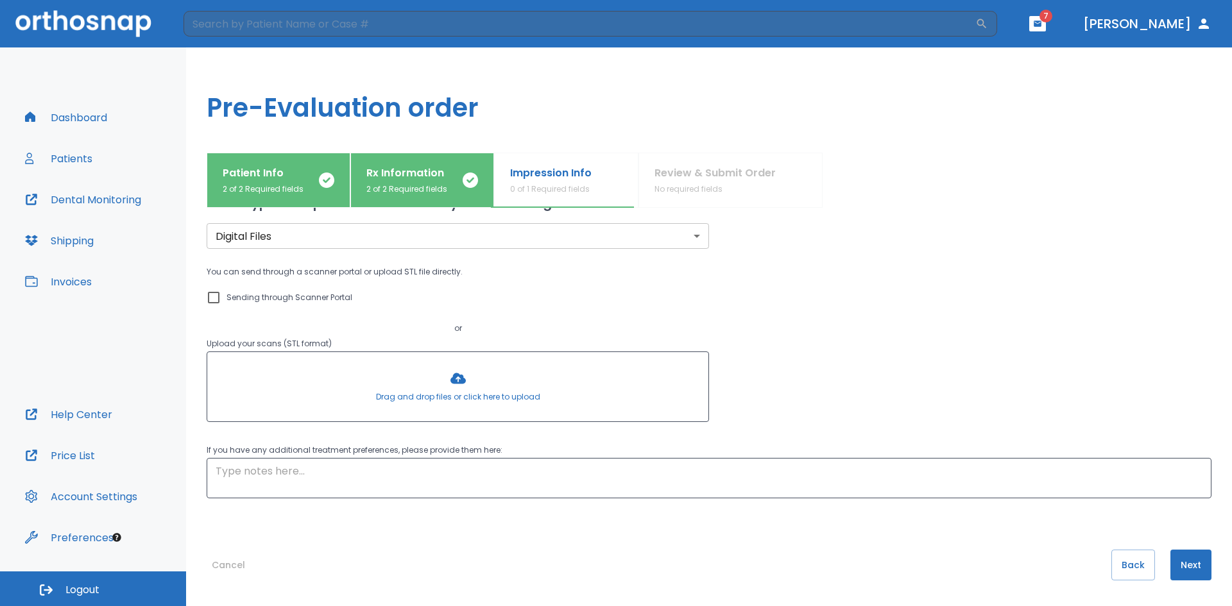
scroll to position [0, 0]
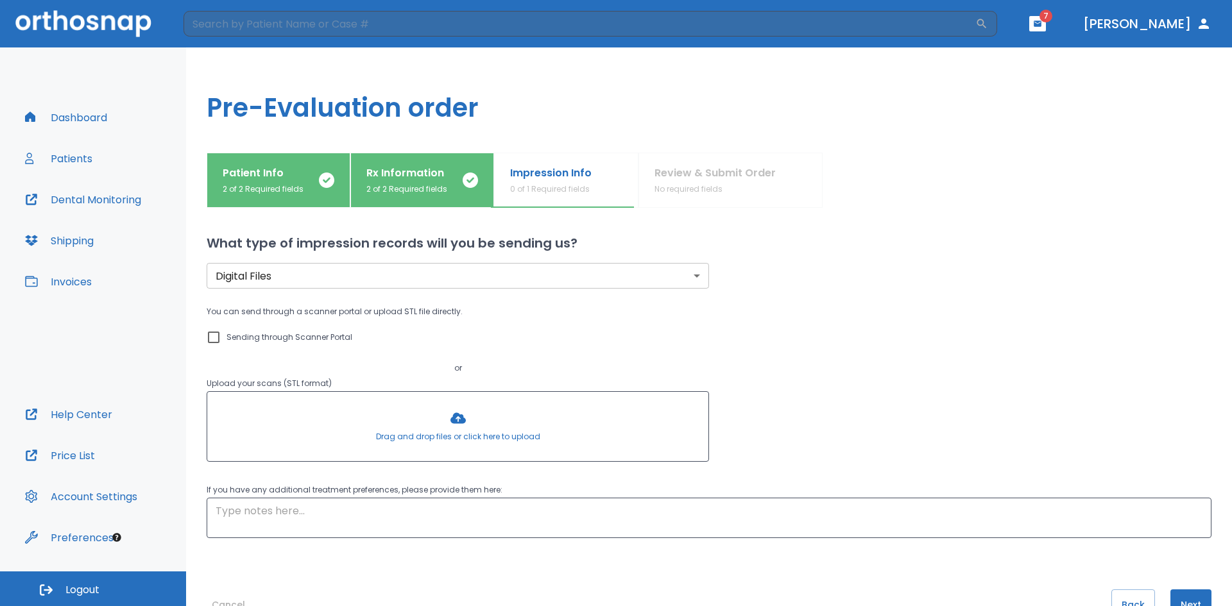
click at [691, 273] on body "​ 7 [PERSON_NAME] Dashboard Patients Dental Monitoring Shipping Invoices Help C…" at bounding box center [616, 303] width 1232 height 606
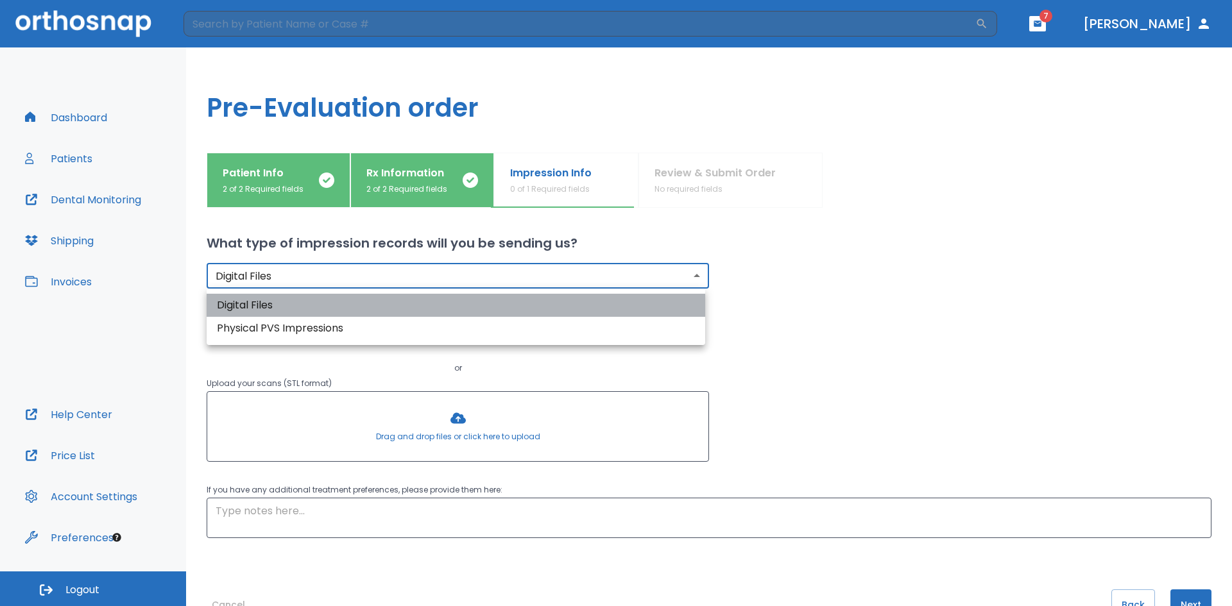
click at [368, 303] on li "Digital Files" at bounding box center [456, 305] width 498 height 23
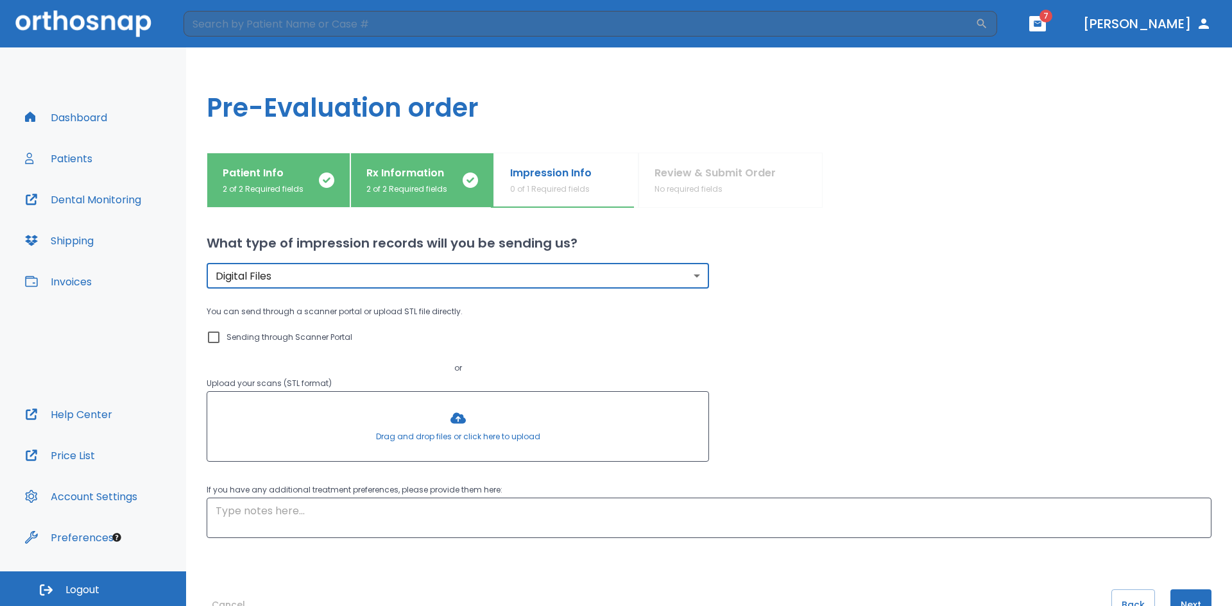
scroll to position [40, 0]
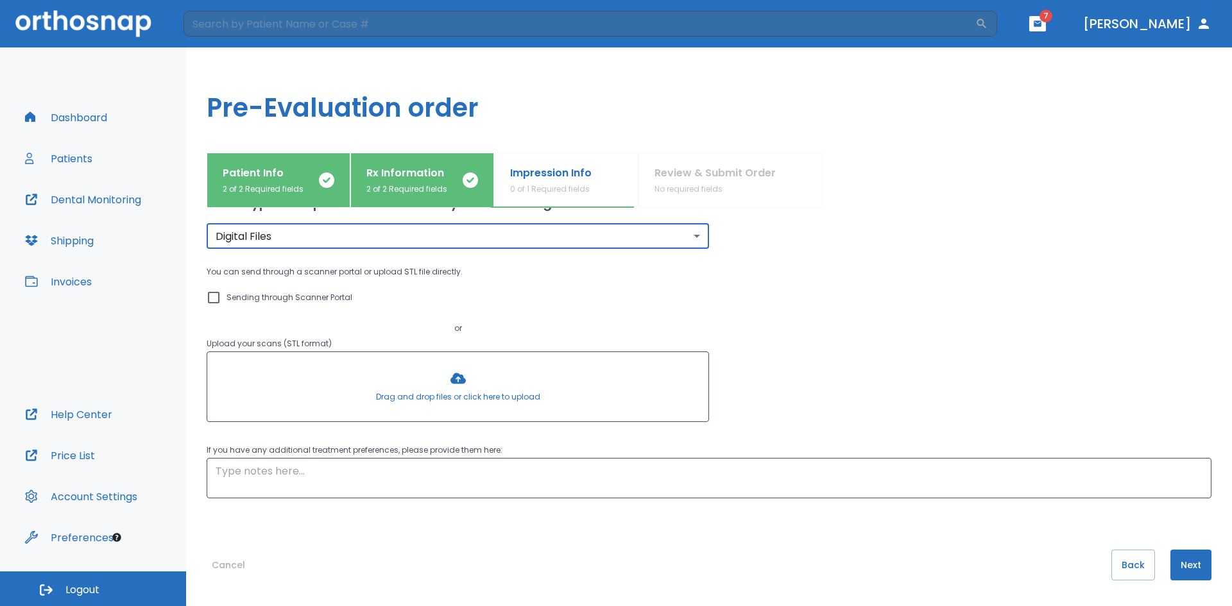
click at [1198, 566] on button "Next" at bounding box center [1190, 565] width 41 height 31
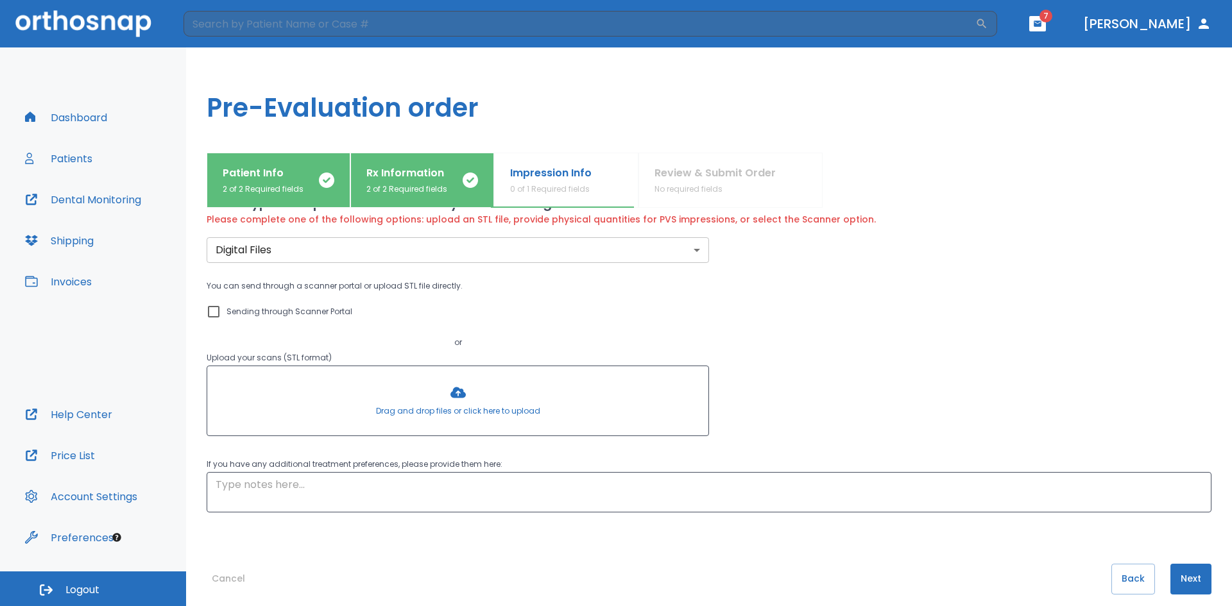
scroll to position [0, 0]
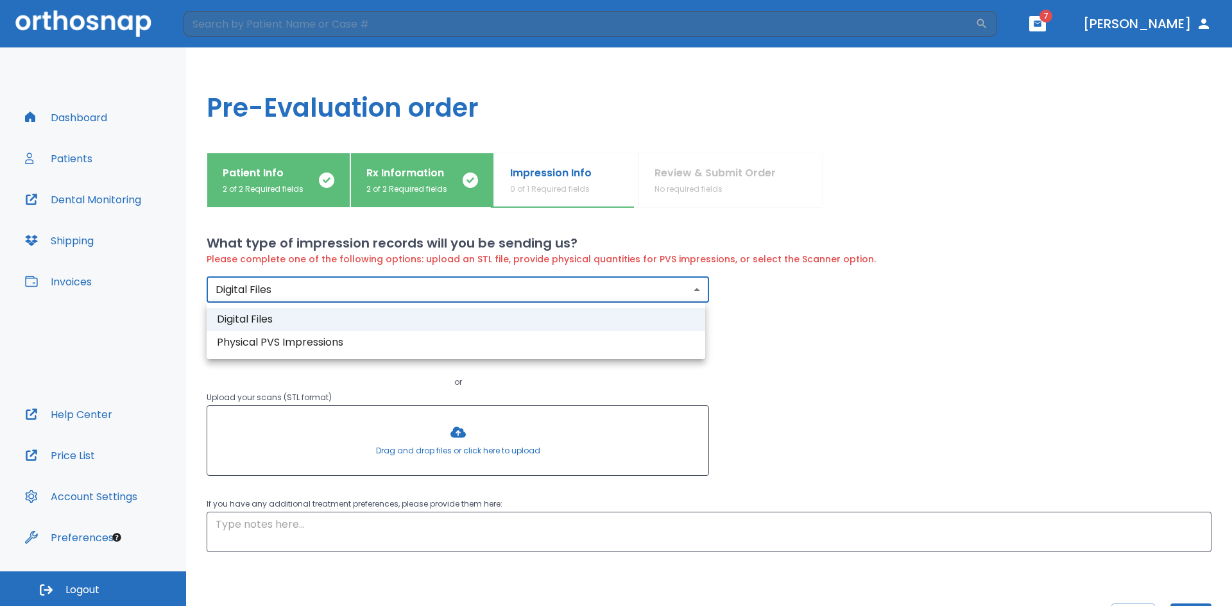
click at [692, 289] on body "​ 7 [PERSON_NAME] Dashboard Patients Dental Monitoring Shipping Invoices Help C…" at bounding box center [616, 303] width 1232 height 606
click at [261, 317] on li "Digital Files" at bounding box center [456, 319] width 498 height 23
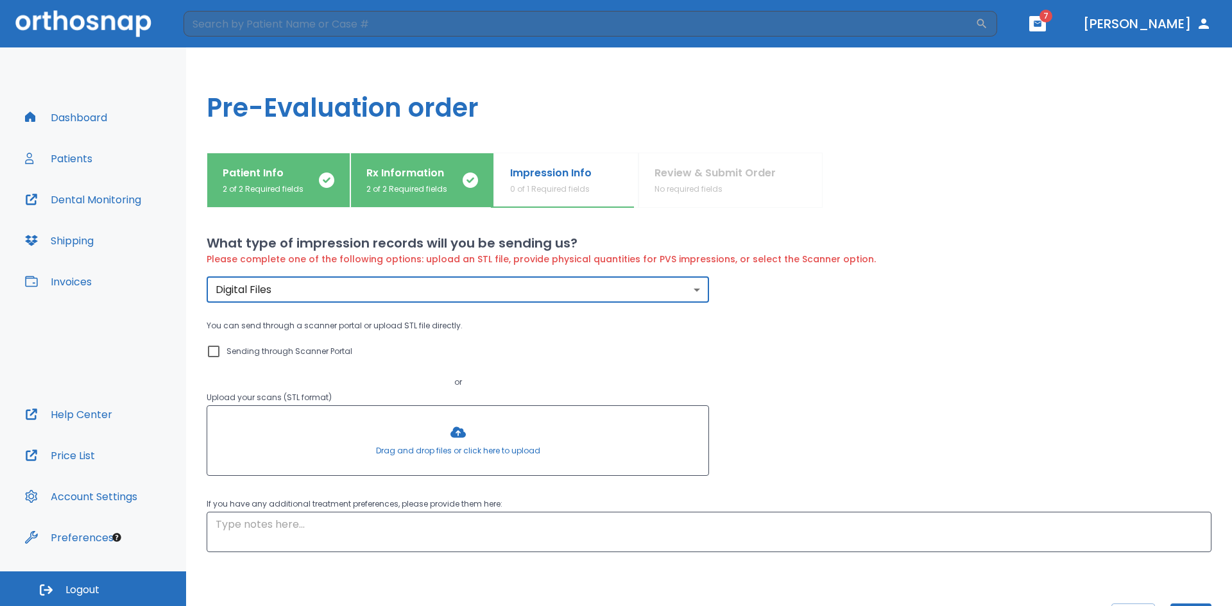
click at [212, 353] on input "Sending through Scanner Portal" at bounding box center [213, 351] width 15 height 15
checkbox input "true"
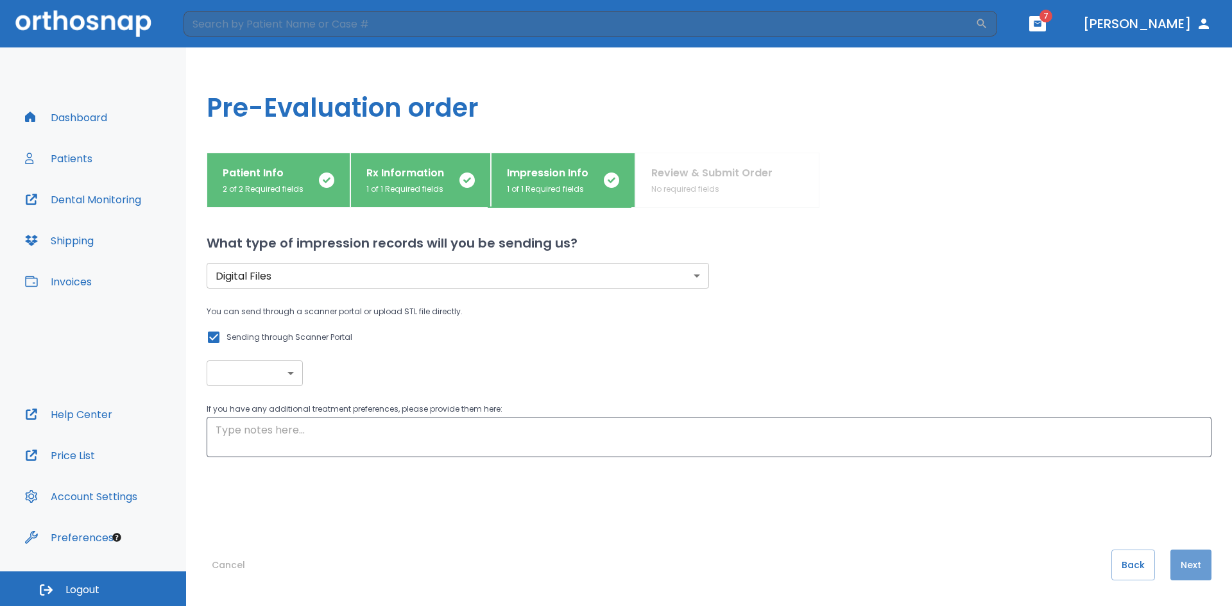
click at [1171, 564] on button "Next" at bounding box center [1190, 565] width 41 height 31
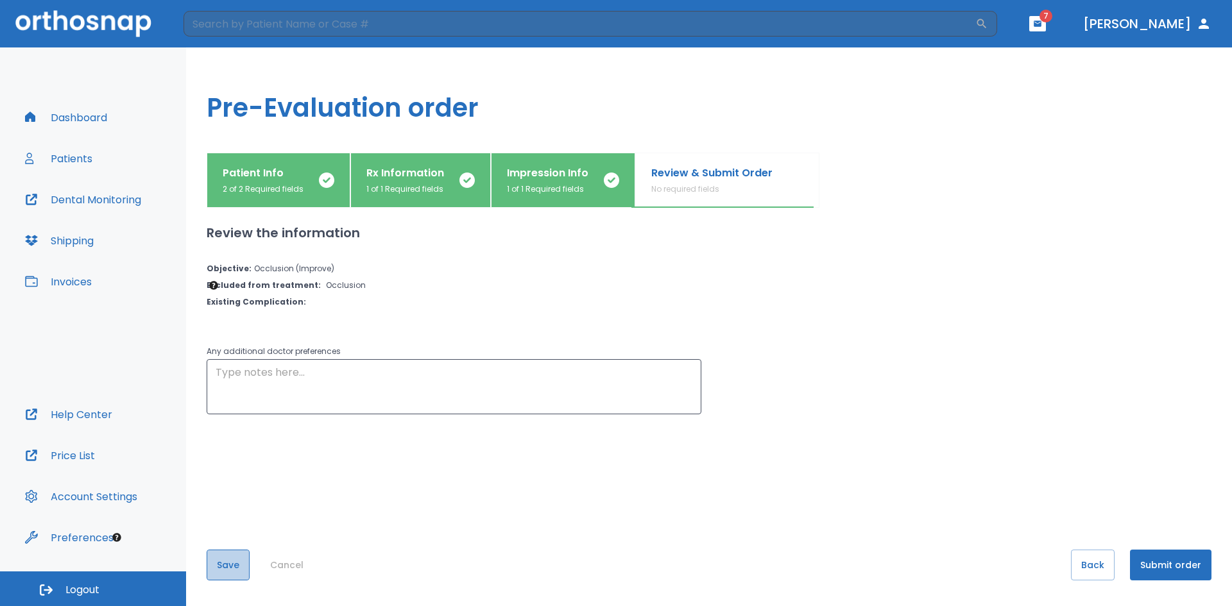
click at [231, 563] on button "Save" at bounding box center [228, 565] width 43 height 31
click at [1175, 572] on button "Submit order" at bounding box center [1170, 565] width 81 height 31
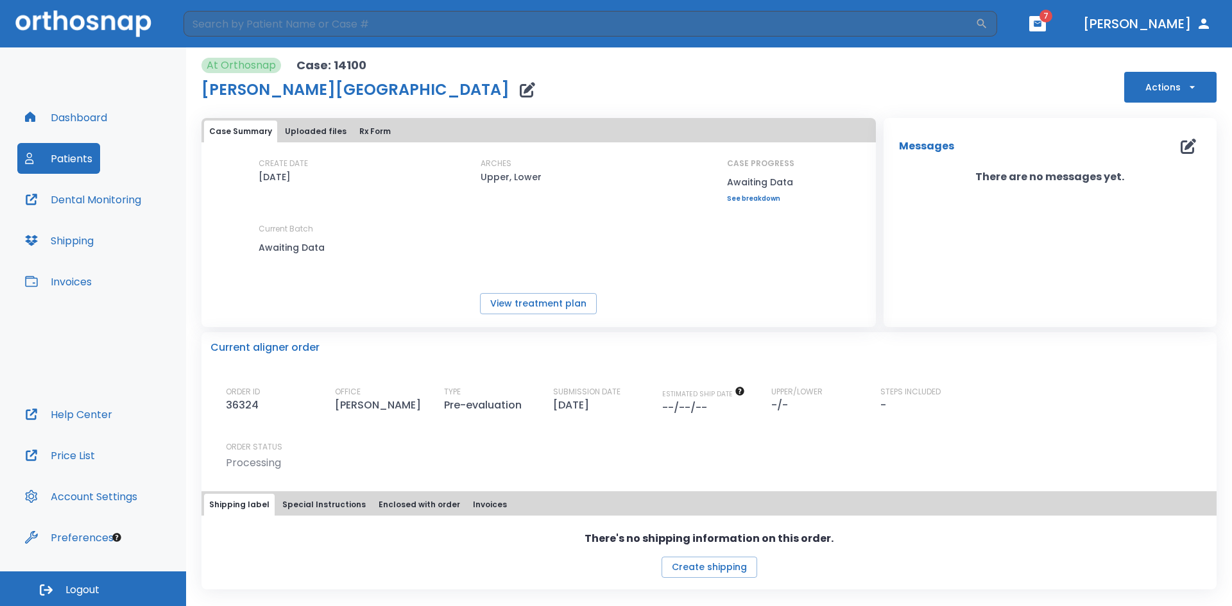
click at [371, 132] on button "Rx Form" at bounding box center [375, 132] width 42 height 22
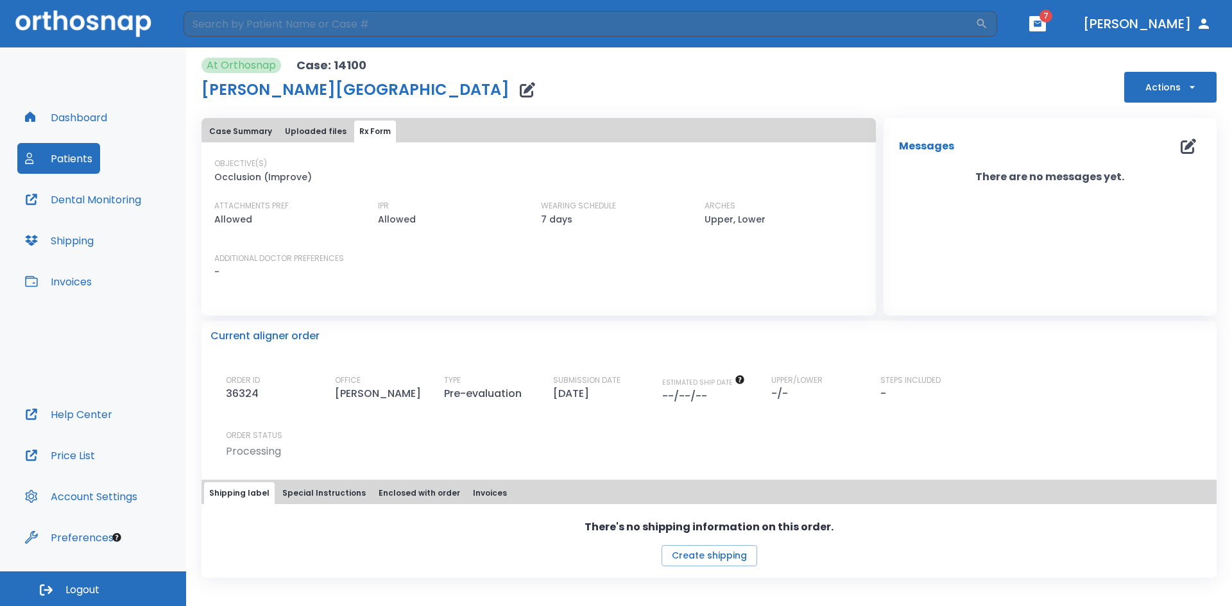
drag, startPoint x: 0, startPoint y: 459, endPoint x: 0, endPoint y: 431, distance: 28.2
click at [0, 464] on div "Dashboard Patients Dental Monitoring Shipping Invoices Help Center Price List A…" at bounding box center [93, 309] width 186 height 524
click at [260, 139] on button "Case Summary" at bounding box center [240, 132] width 73 height 22
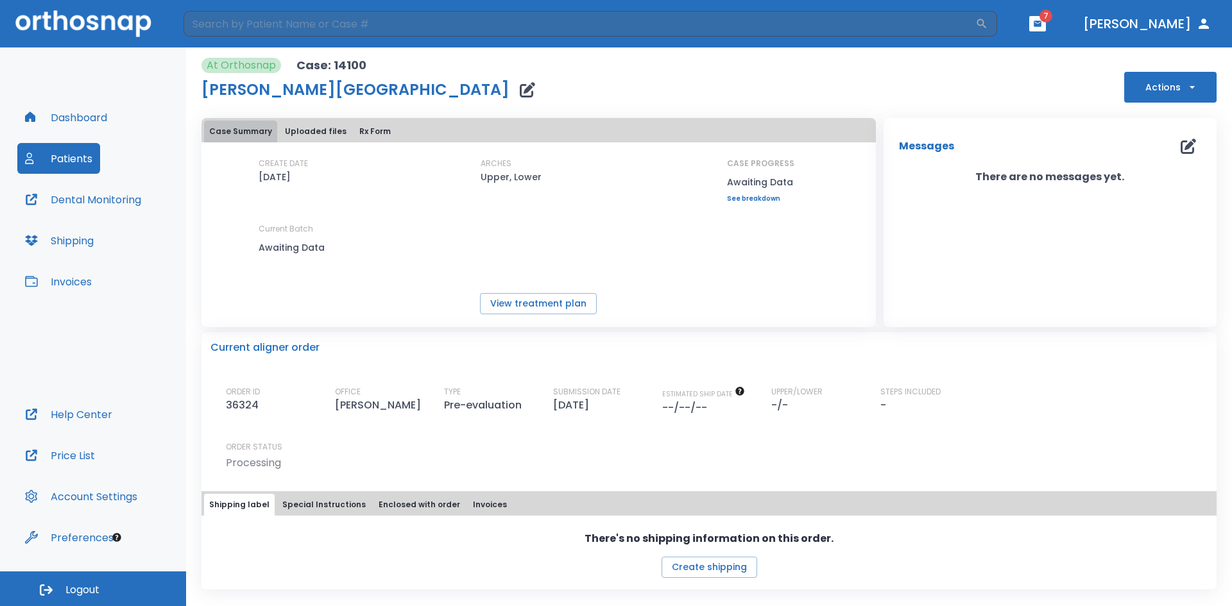
click at [248, 126] on button "Case Summary" at bounding box center [240, 132] width 73 height 22
click at [230, 126] on button "Case Summary" at bounding box center [240, 132] width 73 height 22
click at [539, 305] on button "View treatment plan" at bounding box center [538, 303] width 117 height 21
